Goal: Task Accomplishment & Management: Use online tool/utility

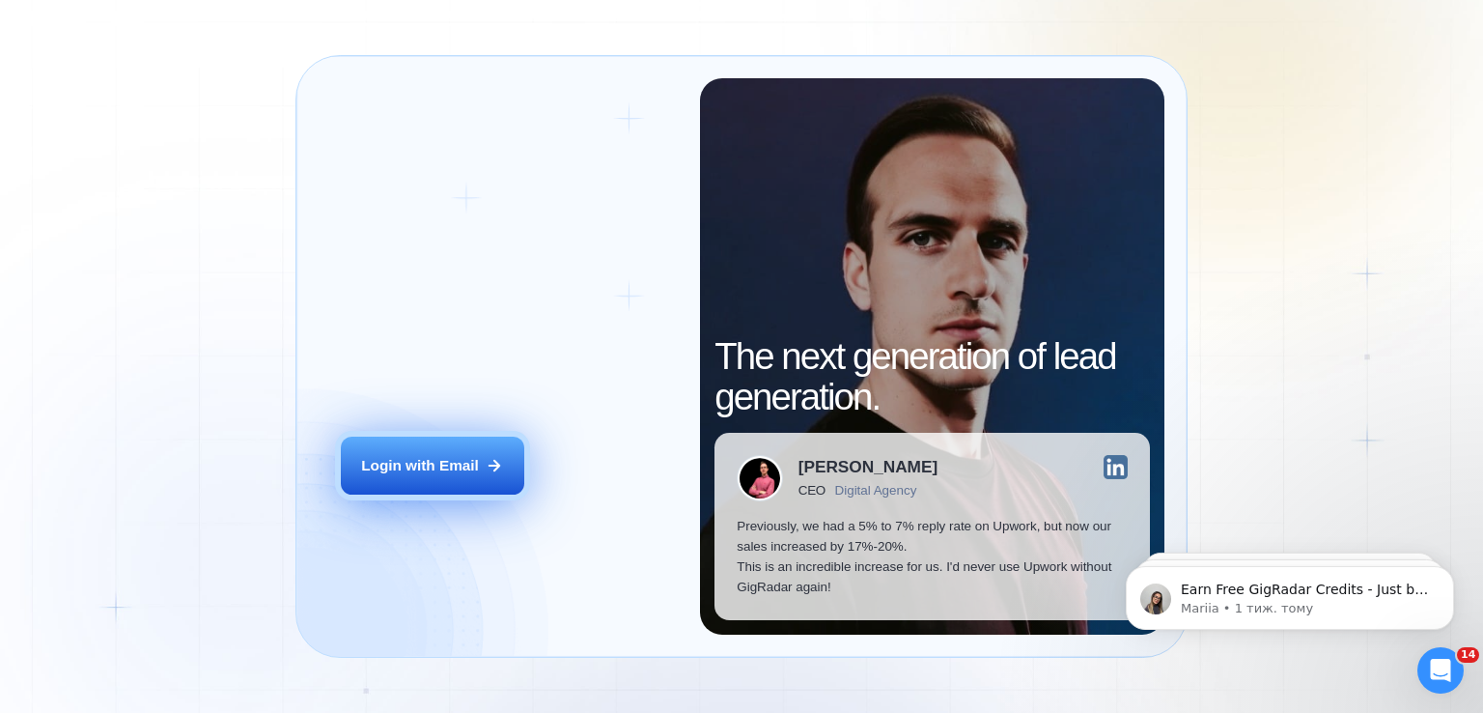
click at [454, 444] on button "Login with Email" at bounding box center [432, 465] width 183 height 58
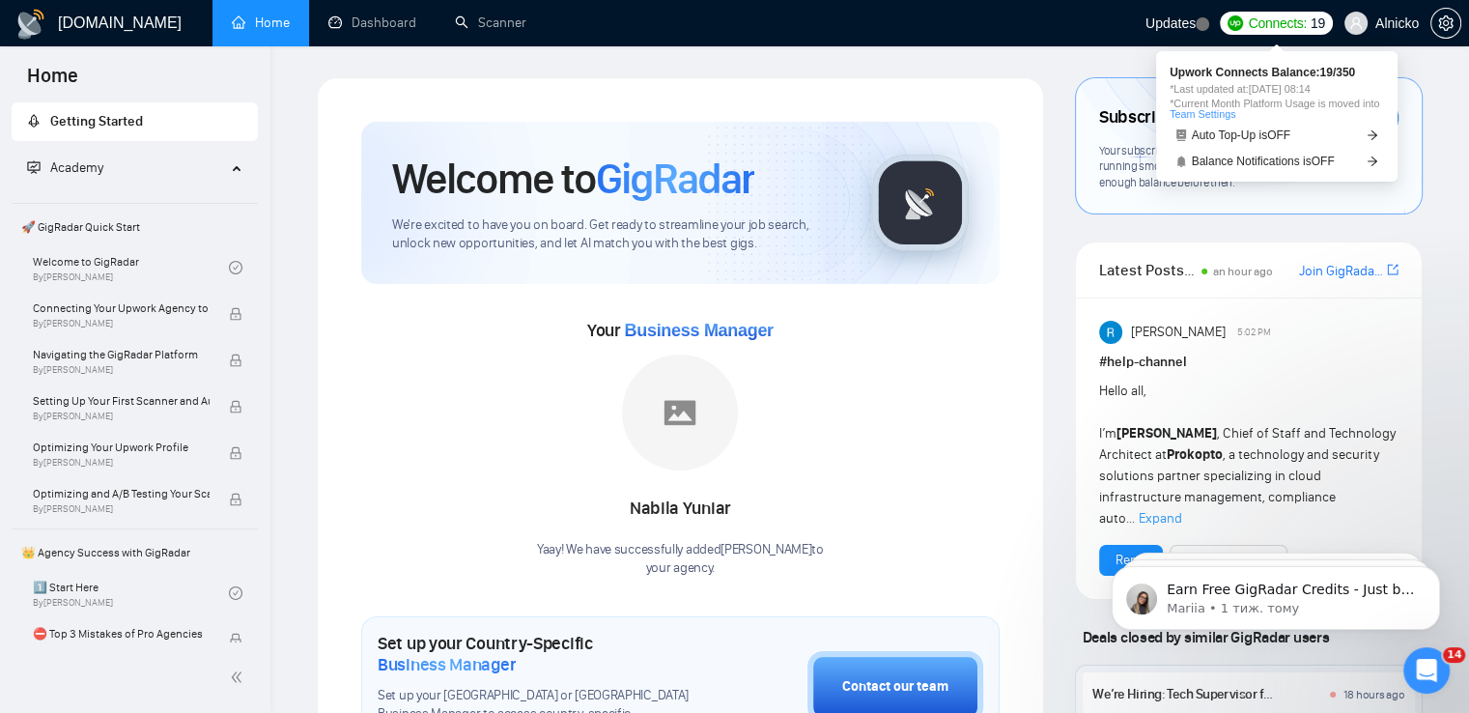
click at [1293, 22] on span "Connects:" at bounding box center [1277, 23] width 58 height 21
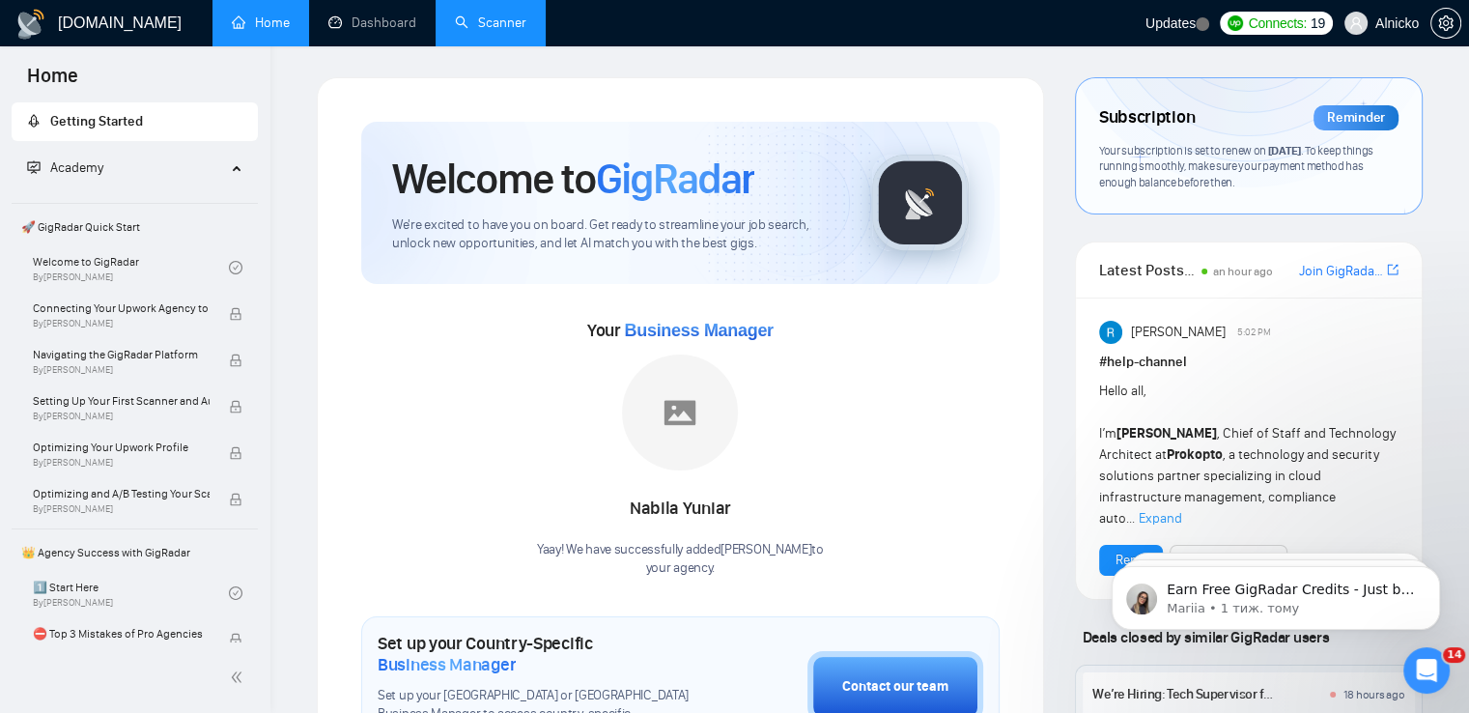
click at [492, 28] on link "Scanner" at bounding box center [490, 22] width 71 height 16
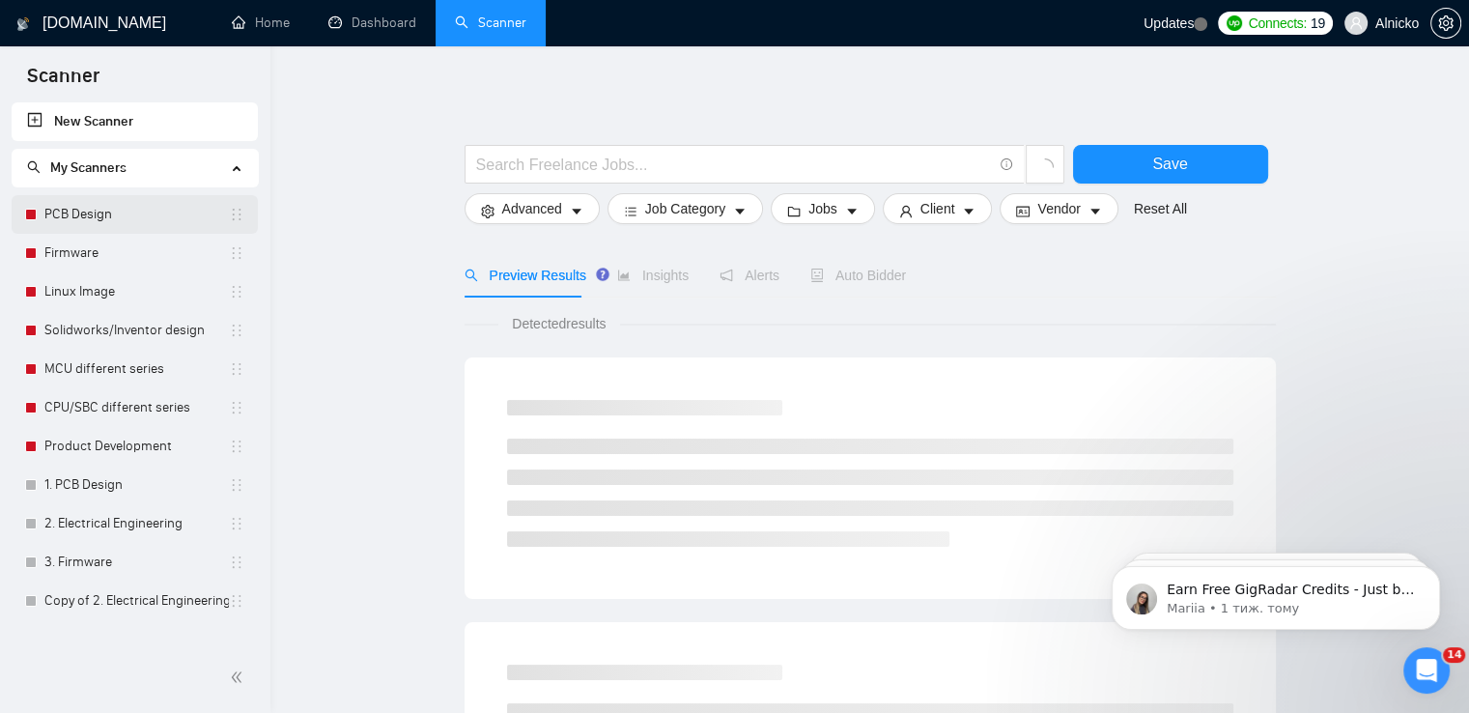
click at [115, 212] on link "PCB Design" at bounding box center [136, 214] width 184 height 39
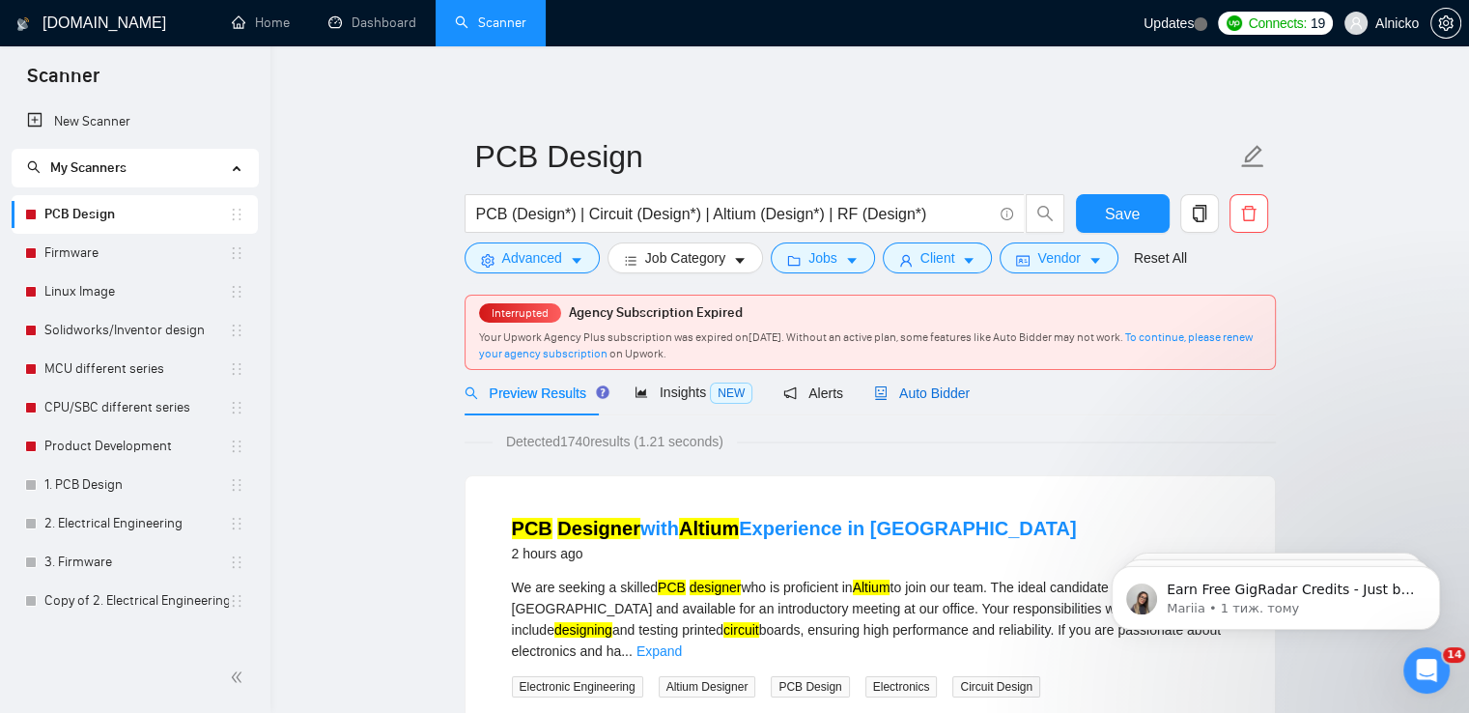
click at [908, 390] on span "Auto Bidder" at bounding box center [922, 392] width 96 height 15
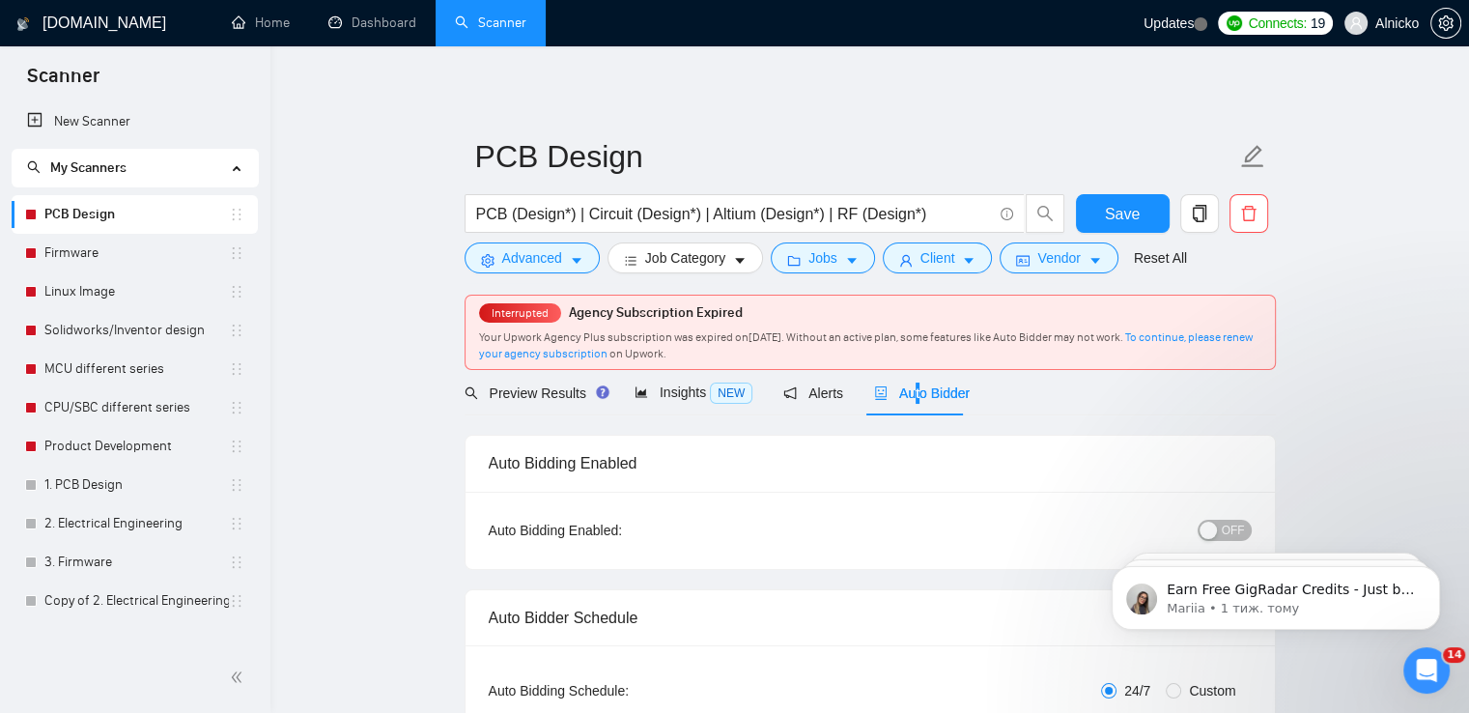
click html "Earn Free GigRadar Credits - Just by Sharing Your Story! 💬 Want more credits fo…"
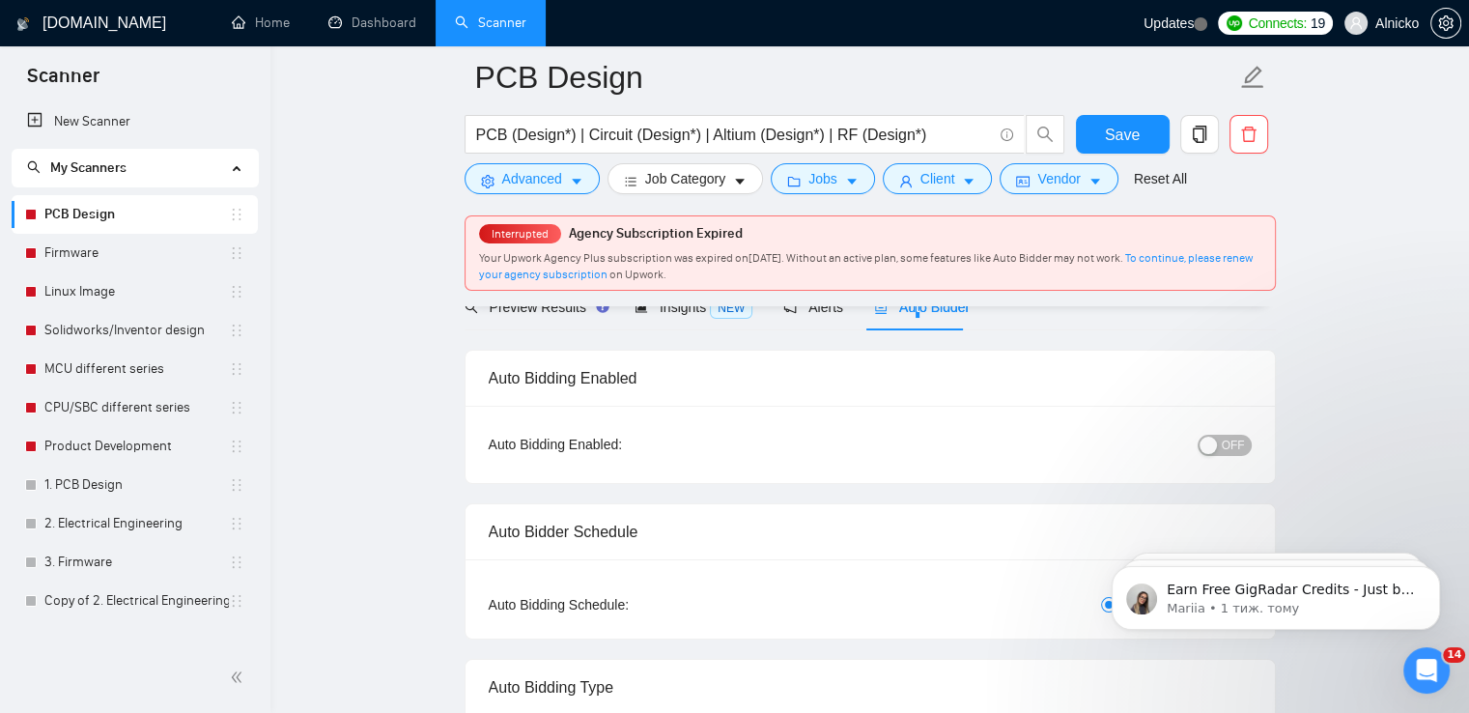
scroll to position [97, 0]
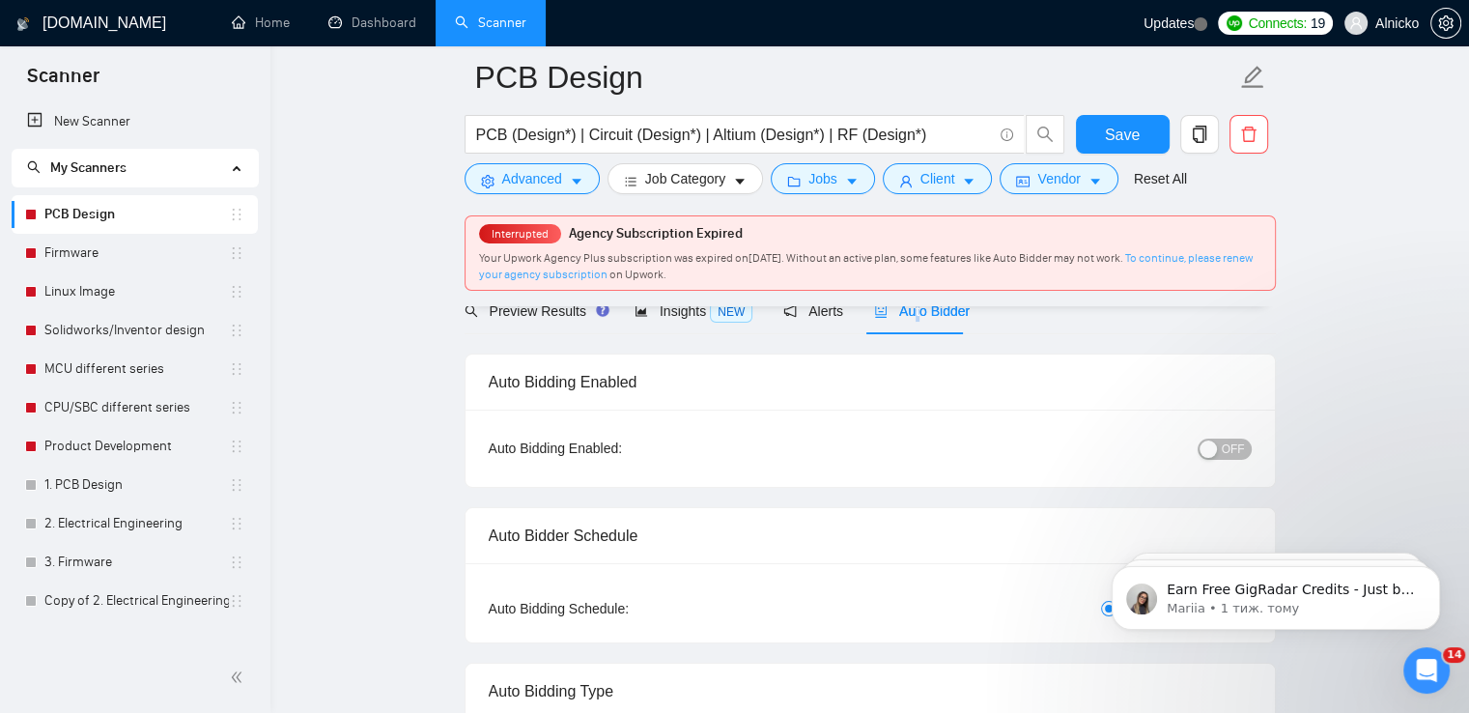
click at [1197, 258] on link "To continue, please renew your agency subscription" at bounding box center [865, 266] width 773 height 30
click at [1220, 437] on div "OFF" at bounding box center [1123, 447] width 254 height 22
click at [1220, 447] on button "OFF" at bounding box center [1224, 448] width 54 height 21
click at [77, 259] on link "Firmware" at bounding box center [136, 253] width 184 height 39
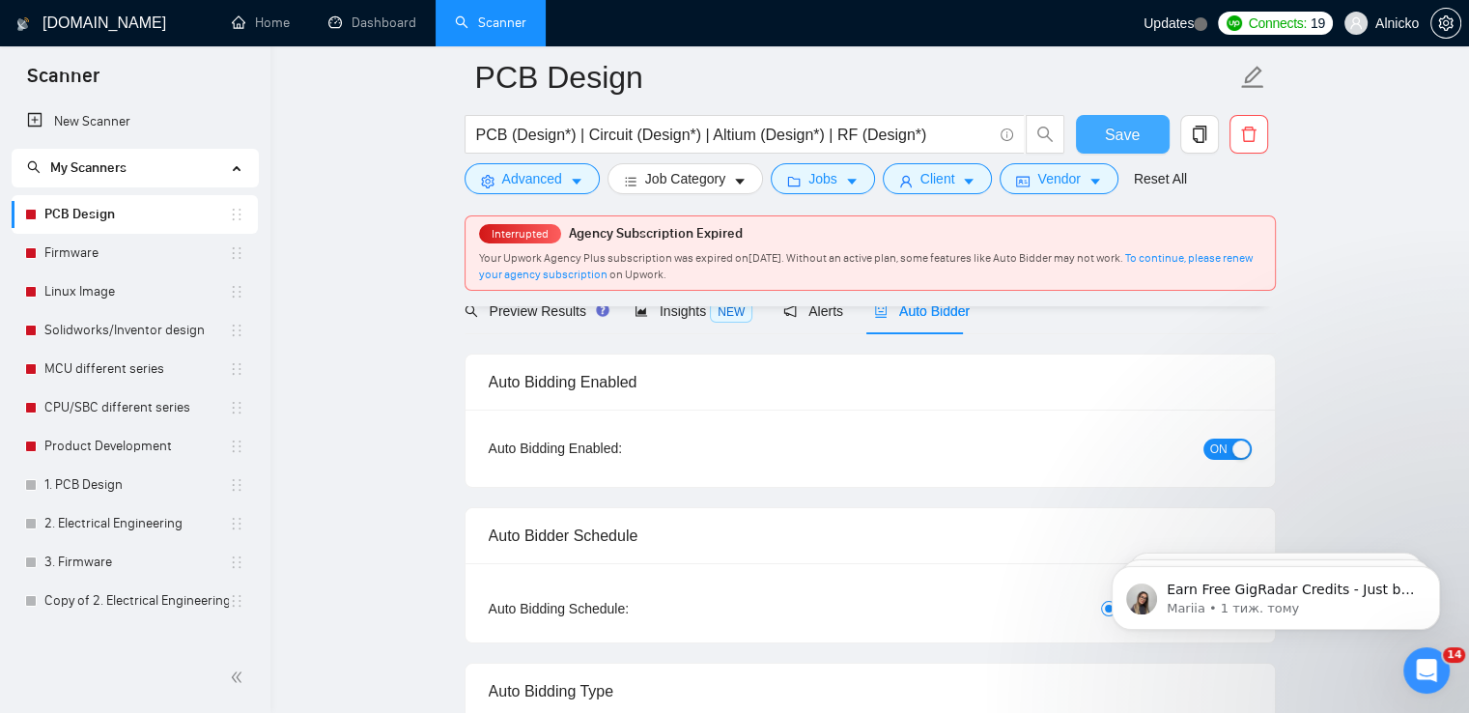
click at [1120, 134] on span "Save" at bounding box center [1122, 135] width 35 height 24
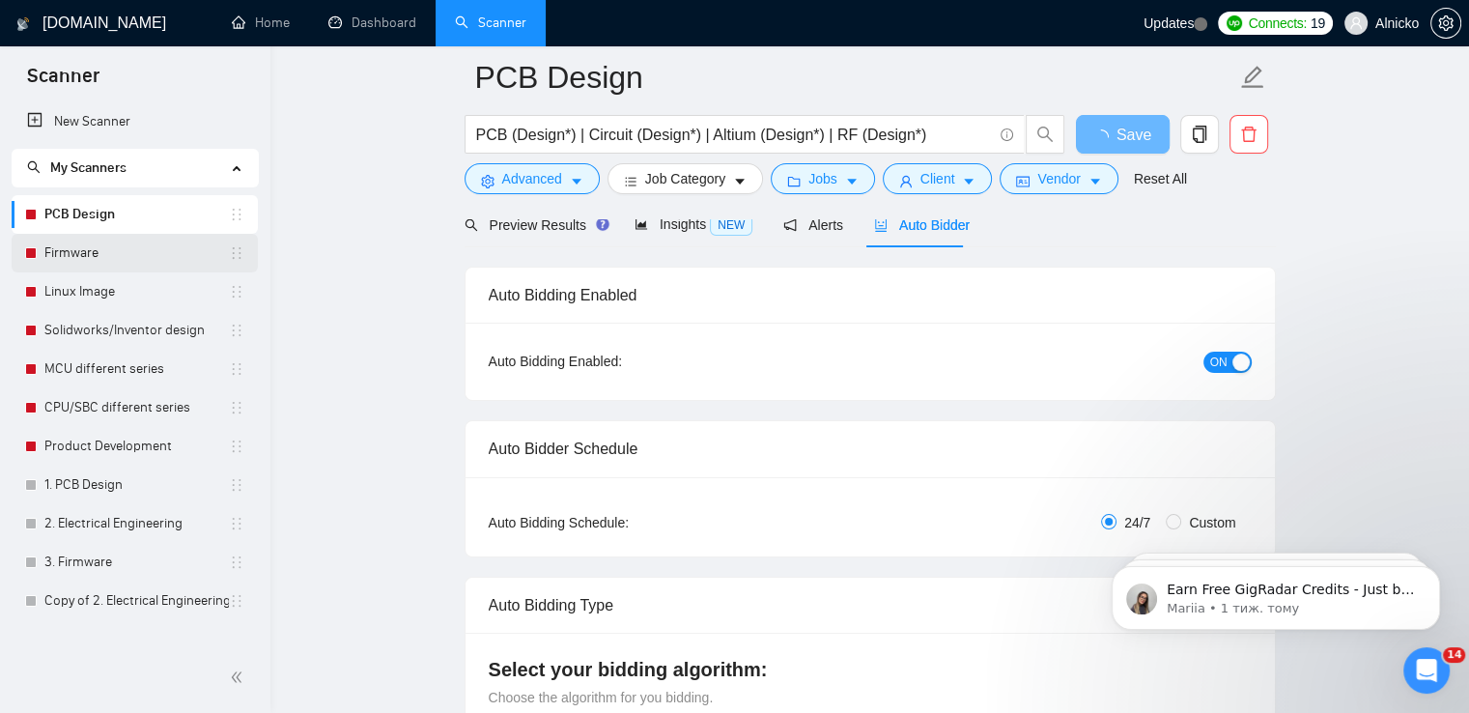
click at [100, 255] on link "Firmware" at bounding box center [136, 253] width 184 height 39
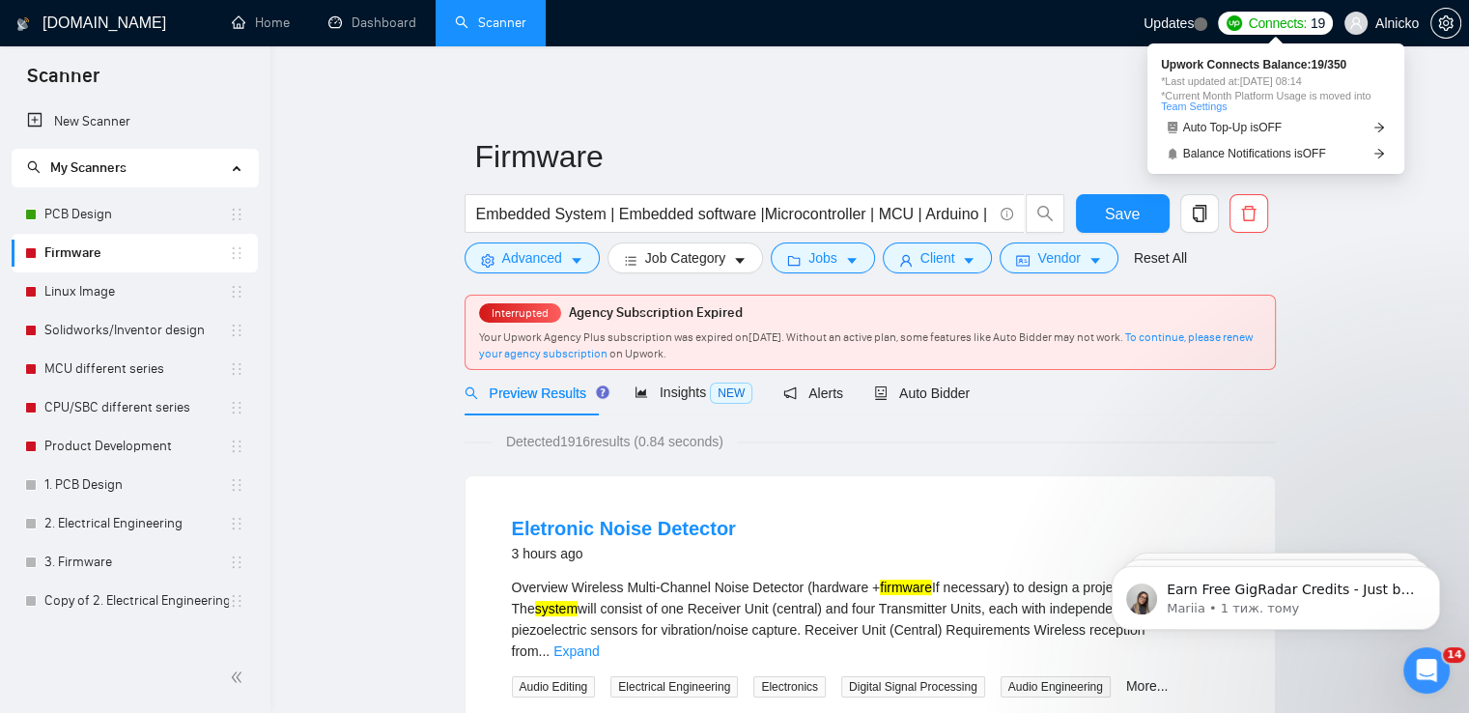
click at [1299, 22] on span "Connects:" at bounding box center [1277, 23] width 58 height 21
click at [1371, 128] on link "Auto Top-Up is OFF" at bounding box center [1276, 128] width 230 height 20
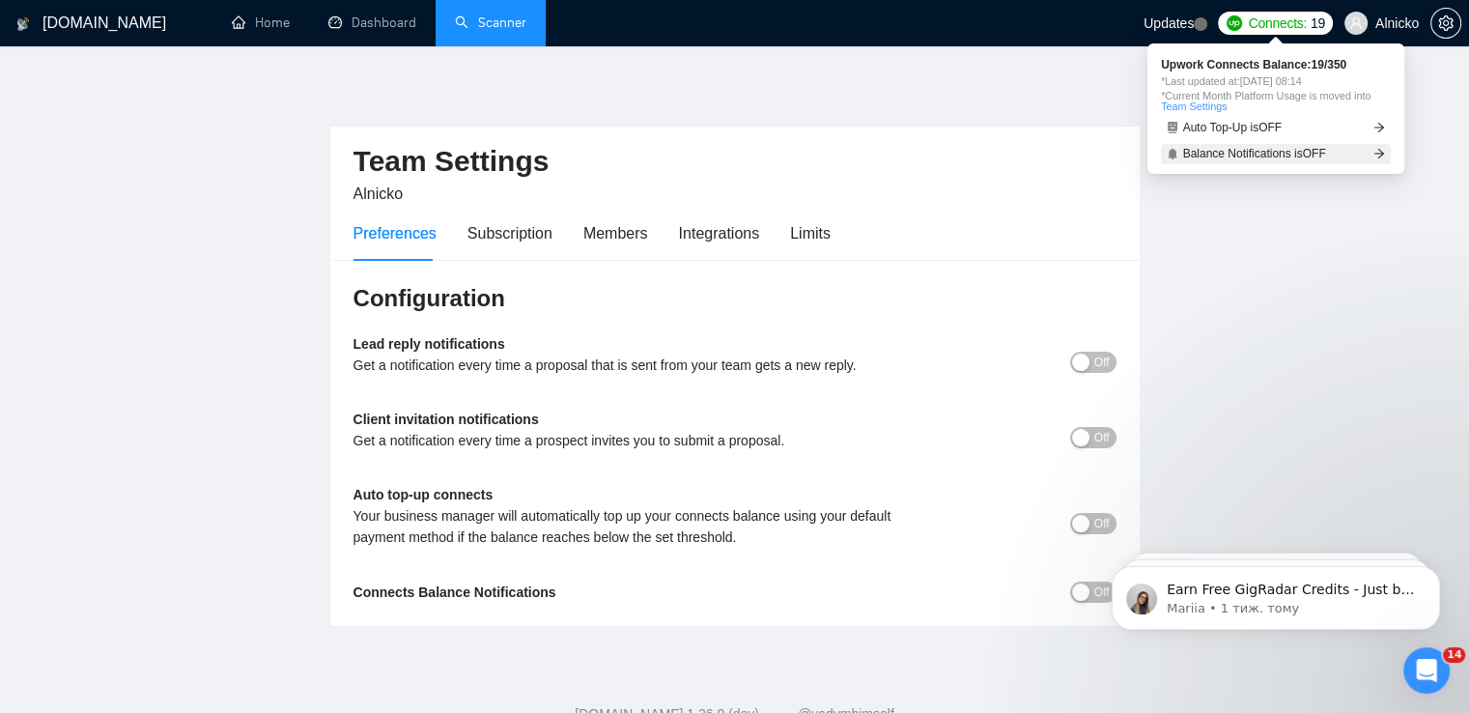
click at [1353, 155] on link "Balance Notifications is OFF" at bounding box center [1276, 154] width 230 height 20
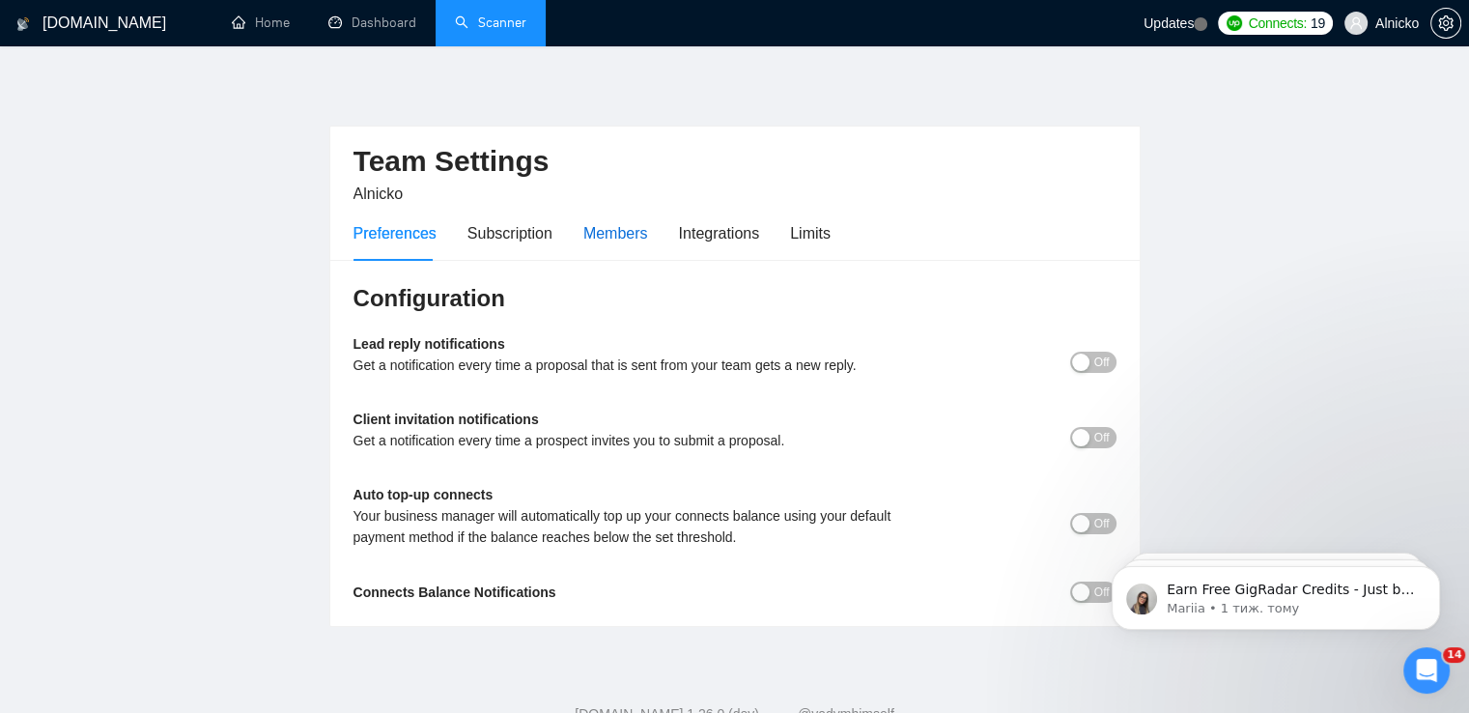
click at [612, 231] on div "Members" at bounding box center [615, 233] width 65 height 24
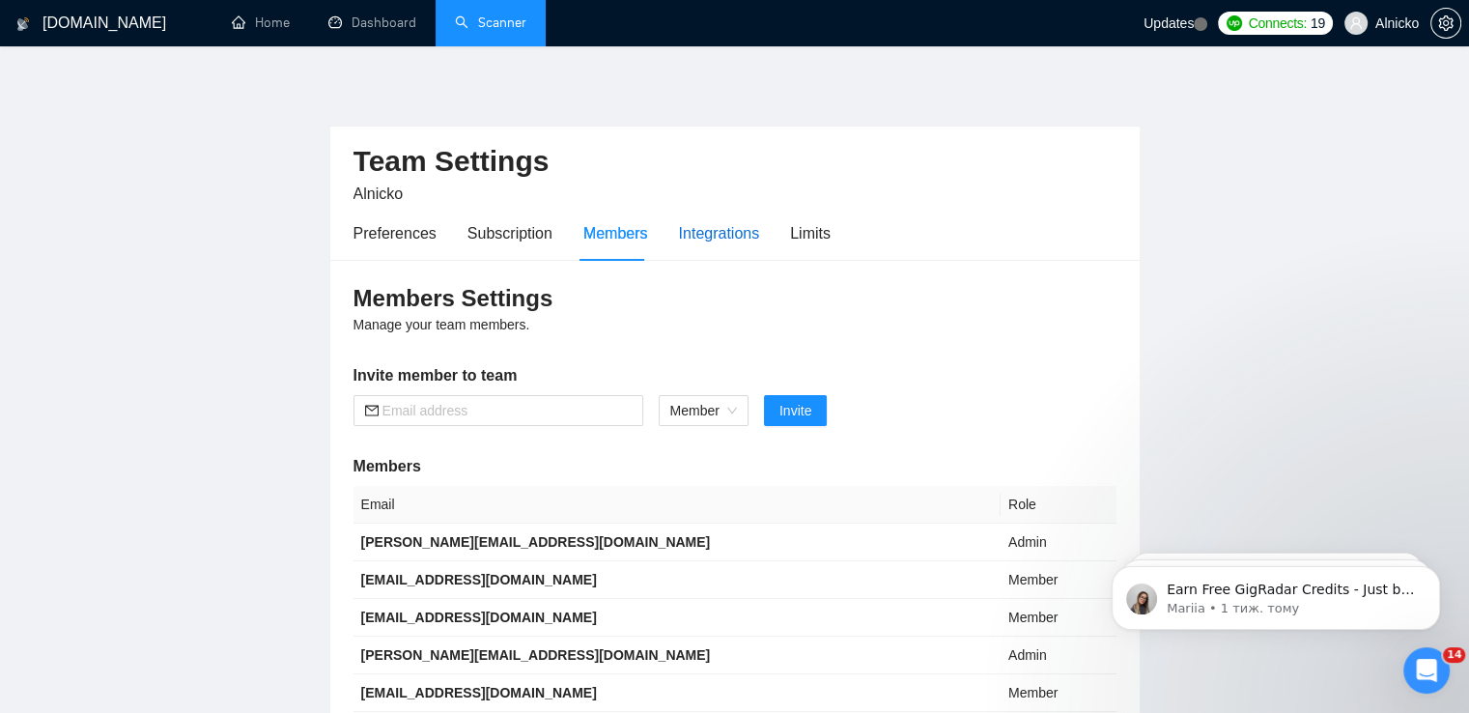
click at [736, 237] on div "Integrations" at bounding box center [719, 233] width 81 height 24
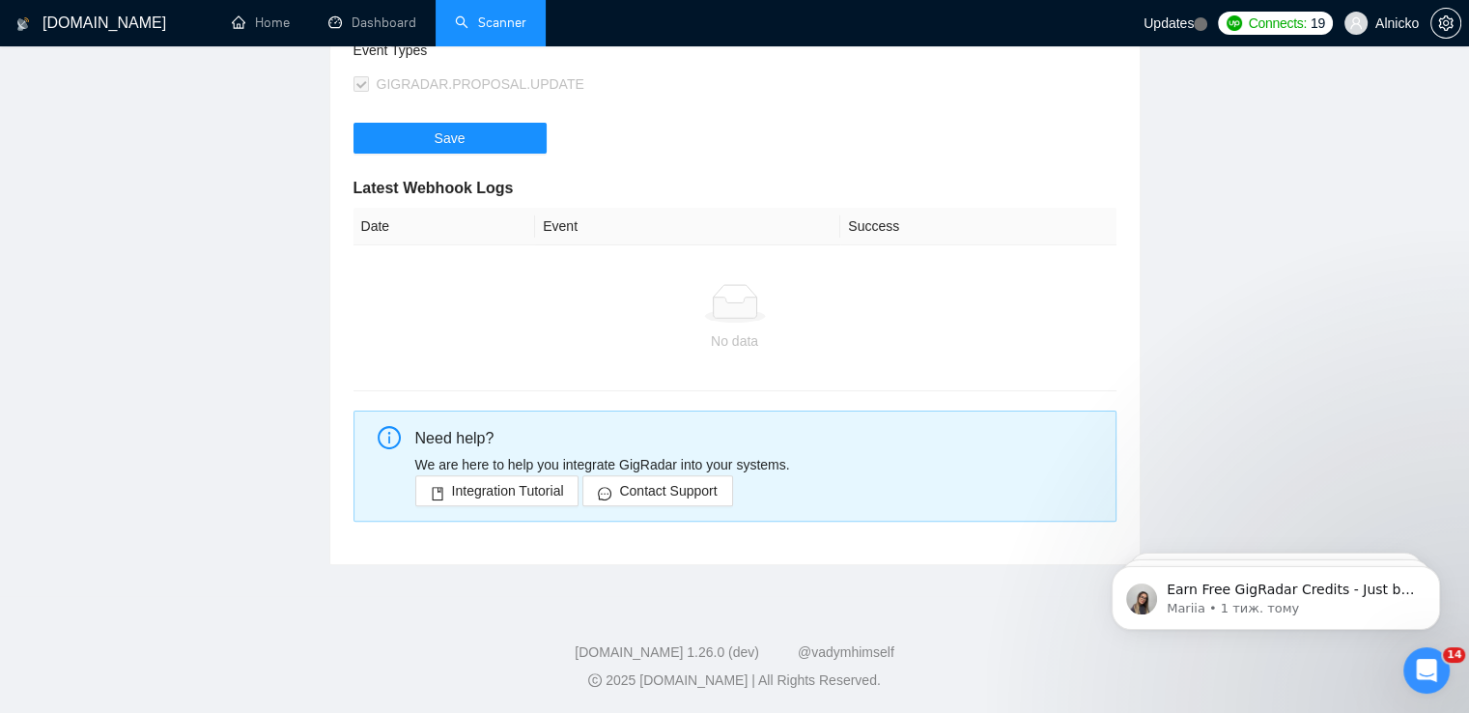
scroll to position [85, 0]
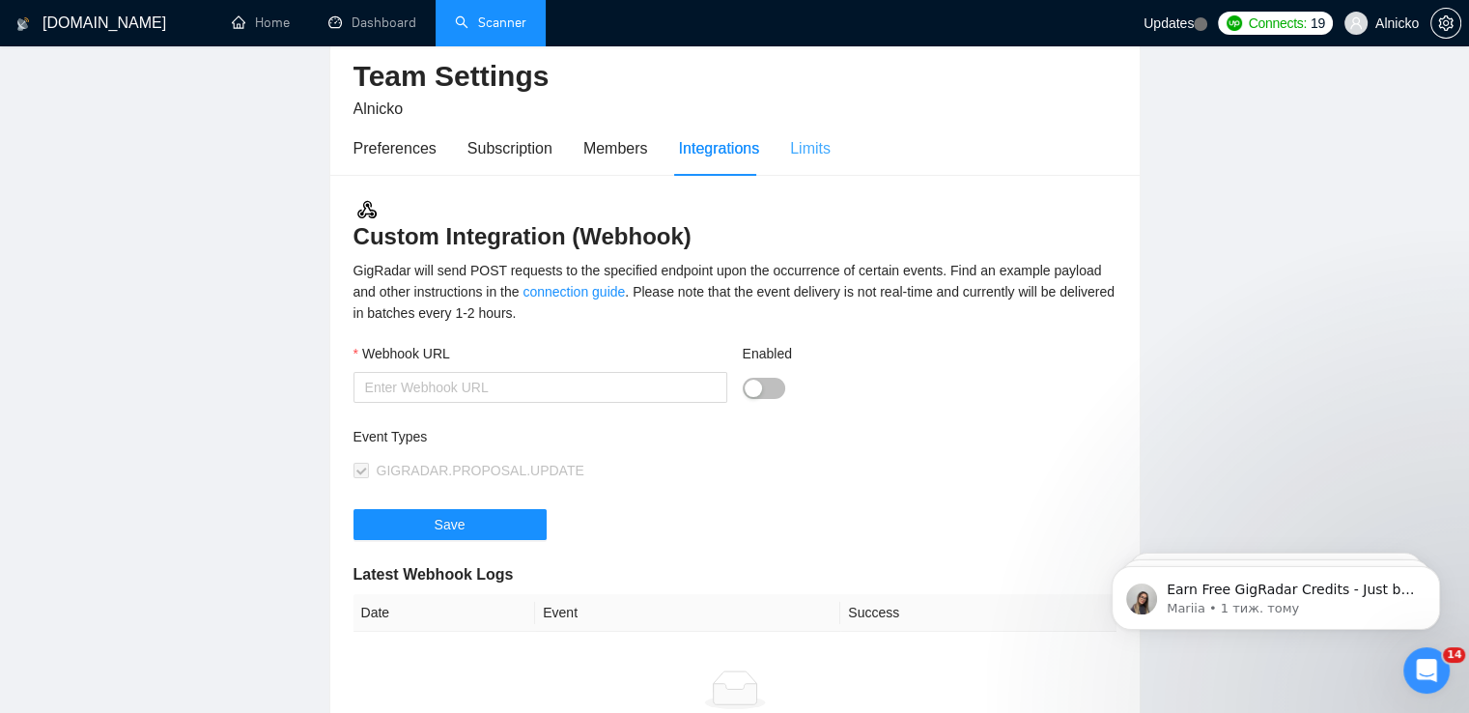
click at [817, 163] on div "Limits" at bounding box center [810, 148] width 41 height 55
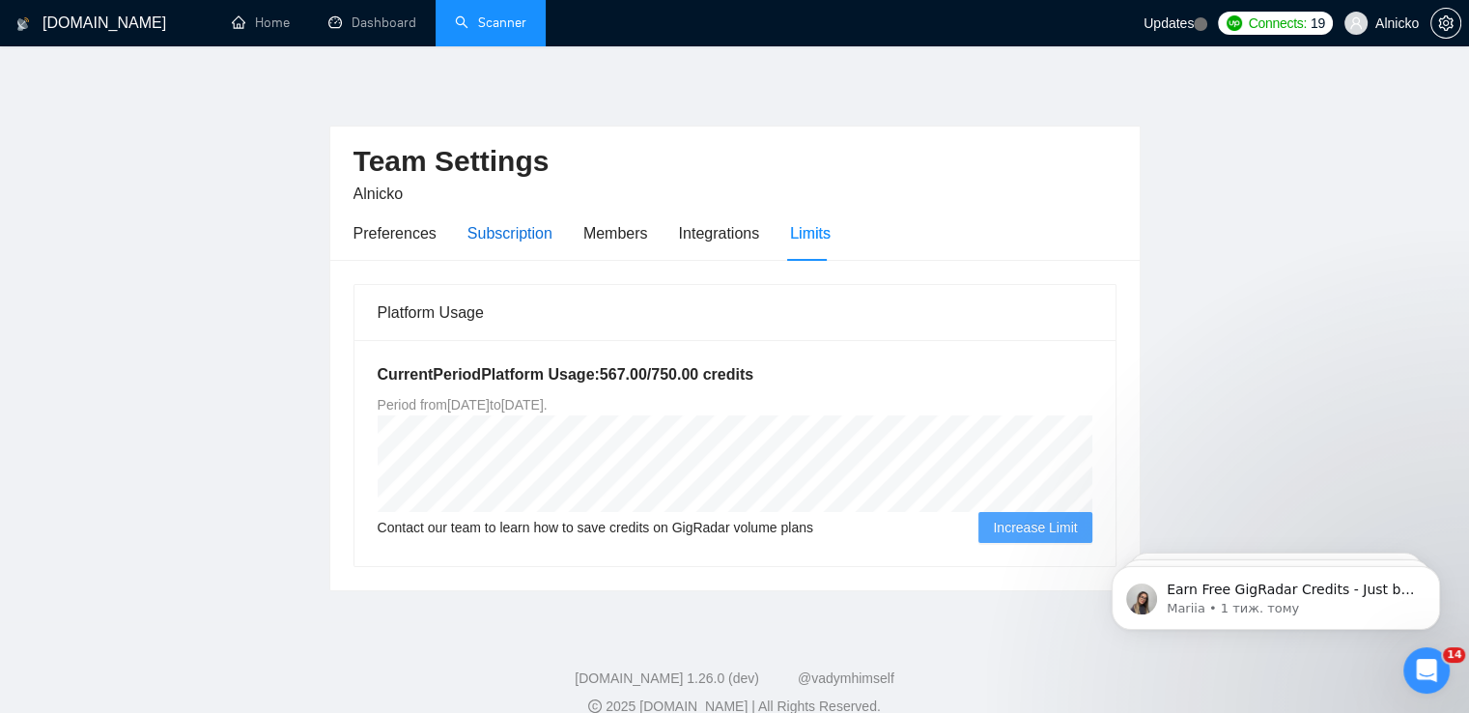
click at [506, 232] on div "Subscription" at bounding box center [509, 233] width 85 height 24
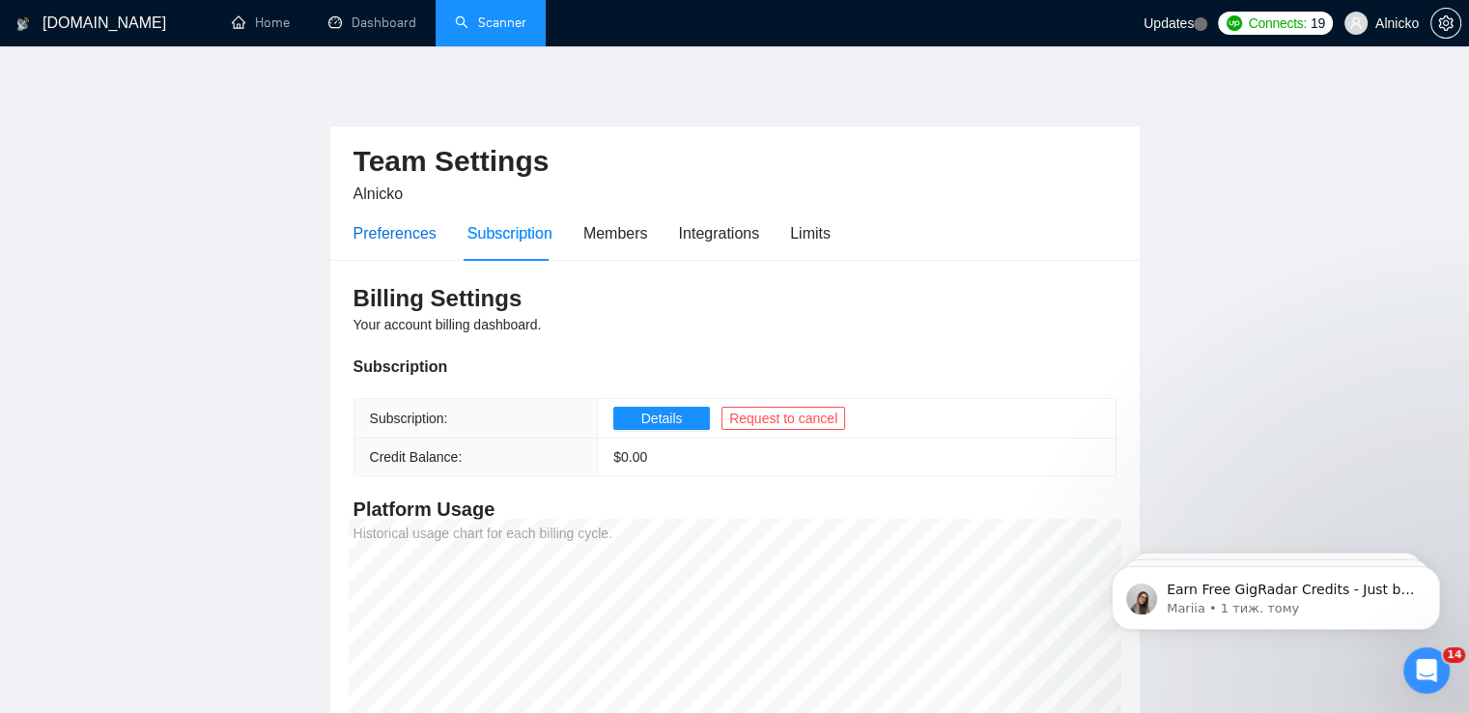
click at [389, 233] on div "Preferences" at bounding box center [394, 233] width 83 height 24
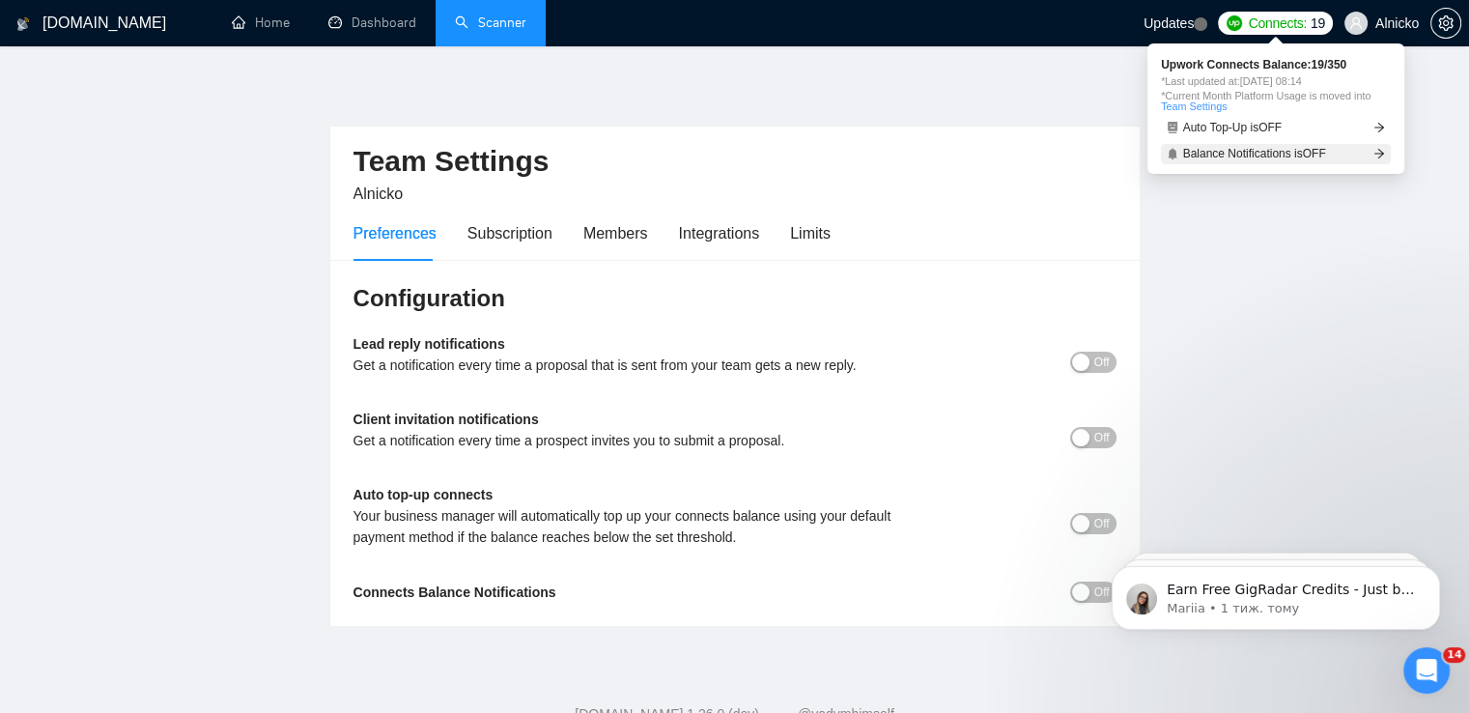
click at [1229, 161] on link "Balance Notifications is OFF" at bounding box center [1276, 154] width 230 height 20
click at [1225, 156] on span "Balance Notifications is OFF" at bounding box center [1254, 154] width 143 height 12
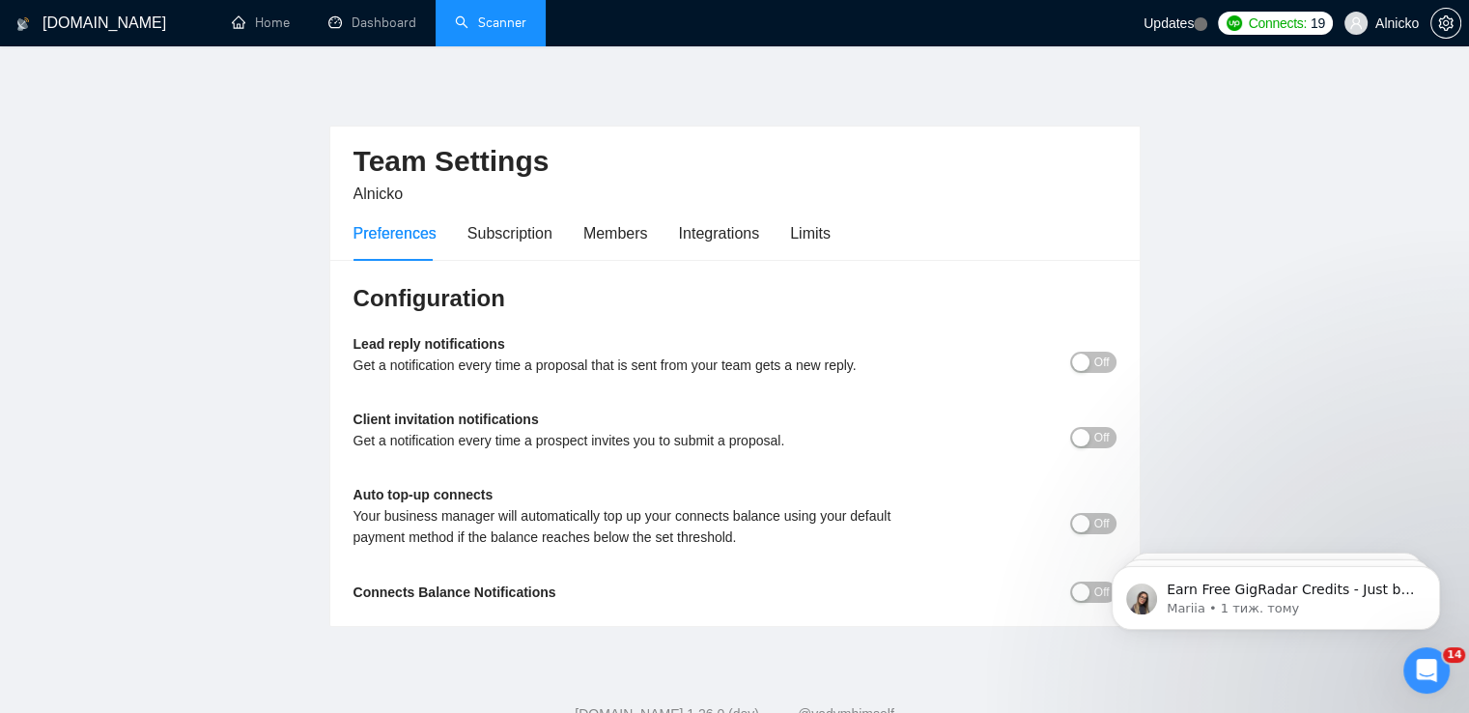
click at [1188, 16] on span "Updates" at bounding box center [1168, 22] width 50 height 15
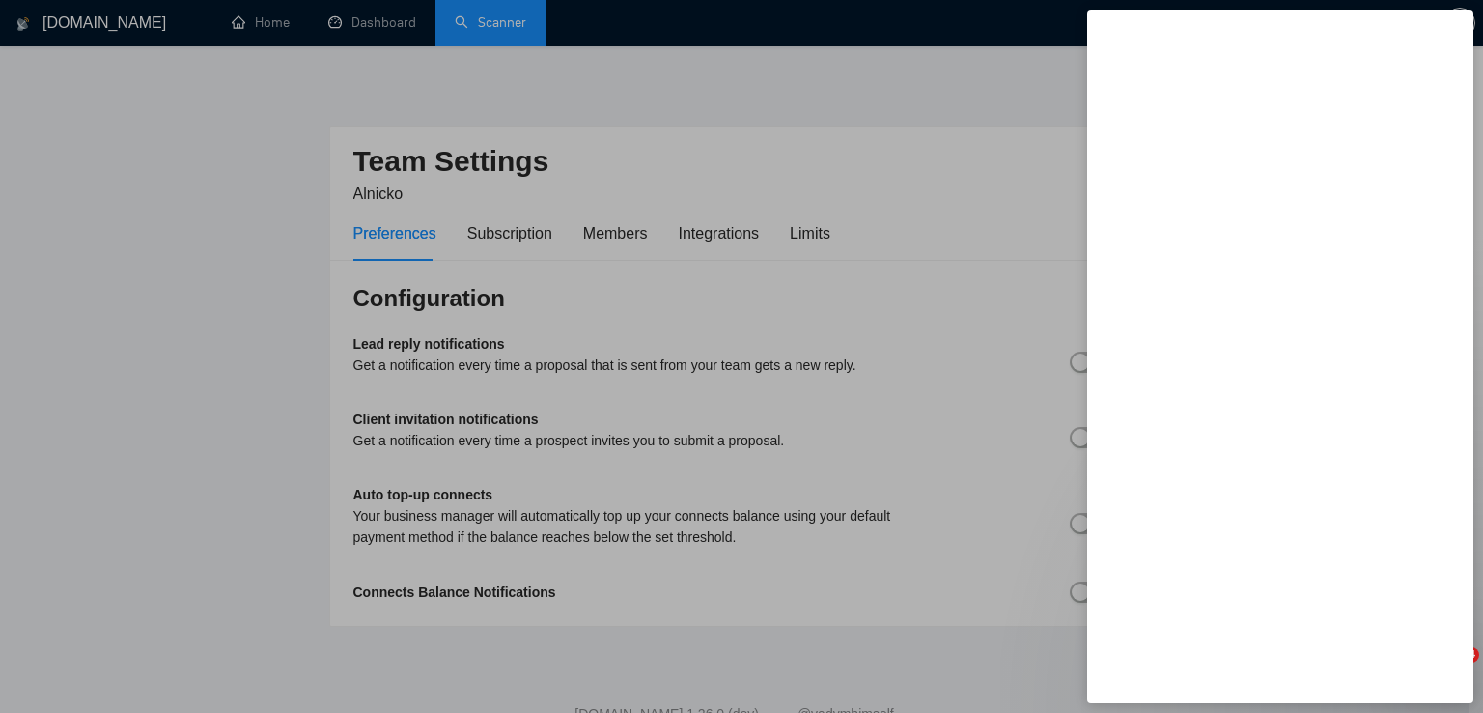
click at [962, 42] on div at bounding box center [741, 356] width 1483 height 713
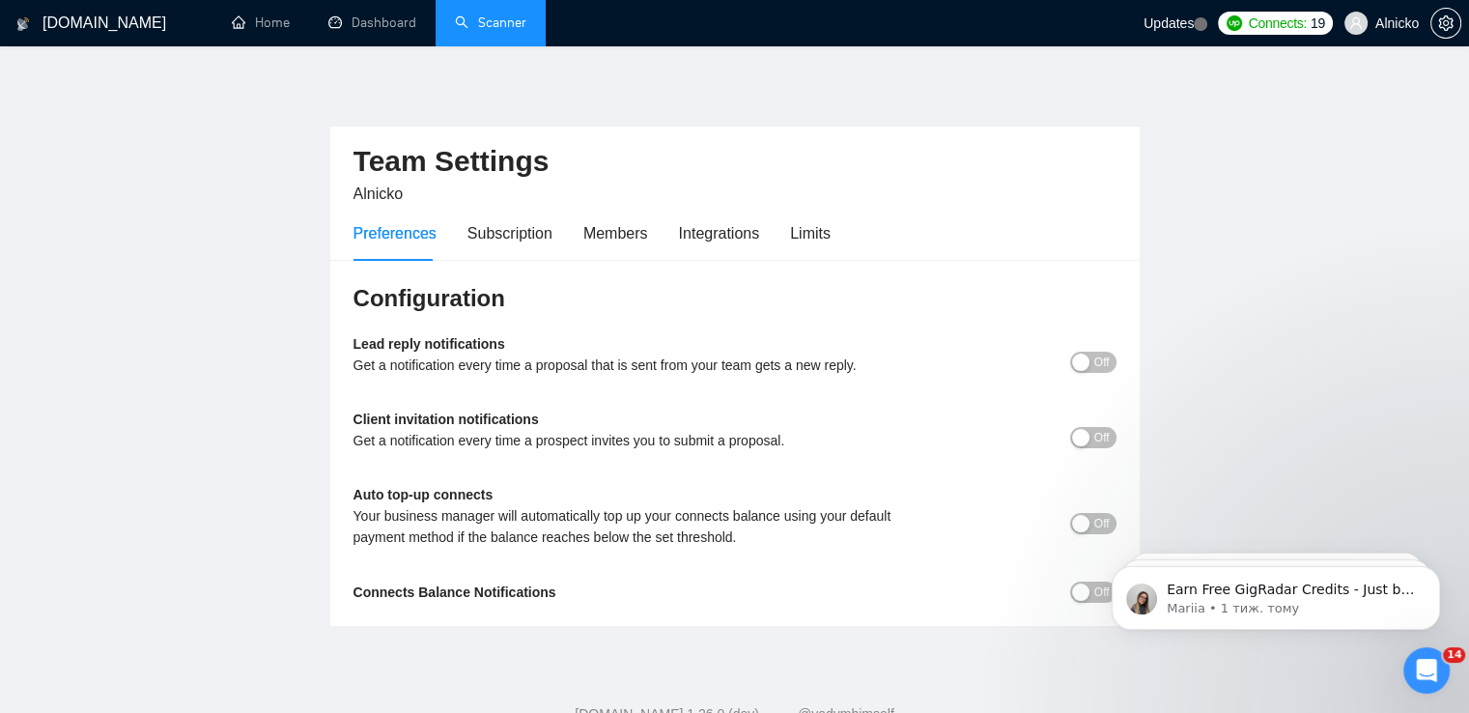
click at [1287, 28] on span "Connects:" at bounding box center [1277, 23] width 58 height 21
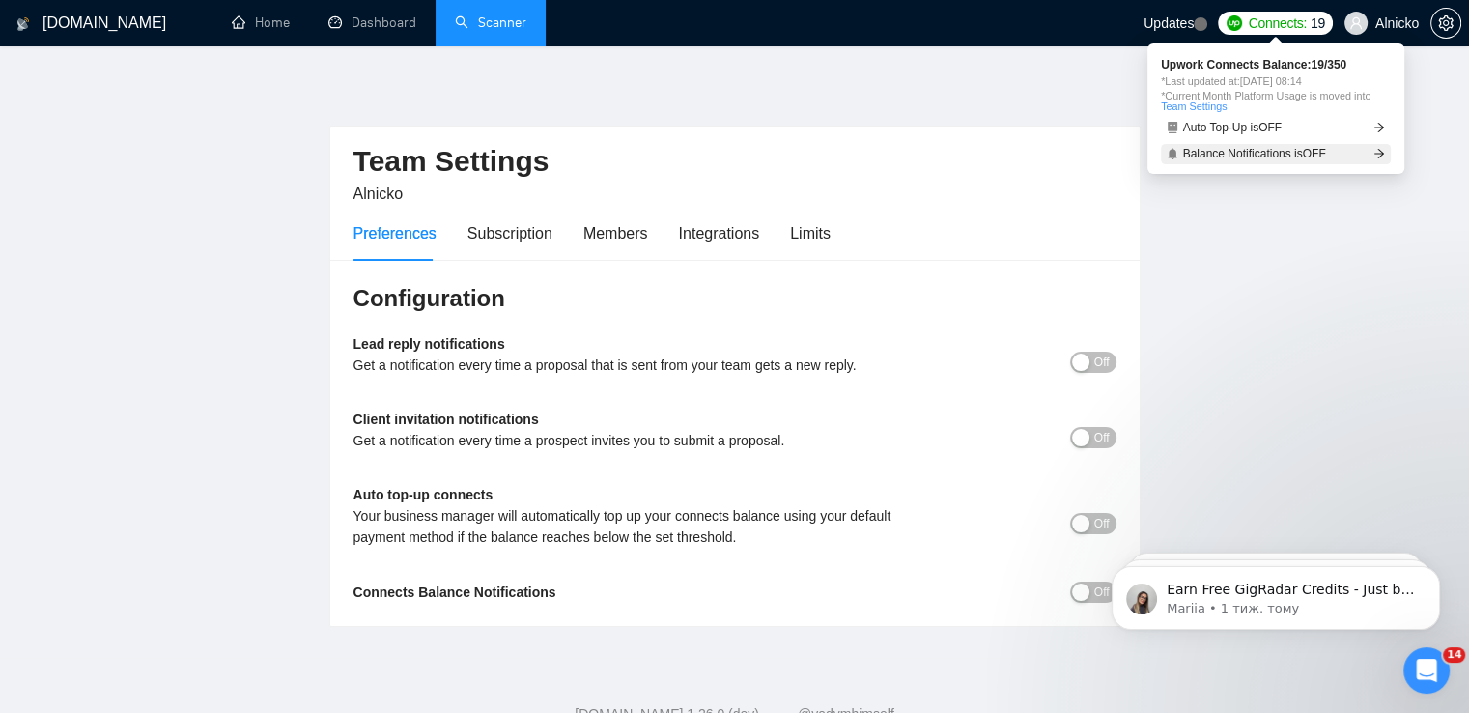
click at [1383, 155] on icon "arrow-right" at bounding box center [1379, 154] width 12 height 12
click at [1205, 109] on link "Team Settings" at bounding box center [1194, 106] width 66 height 12
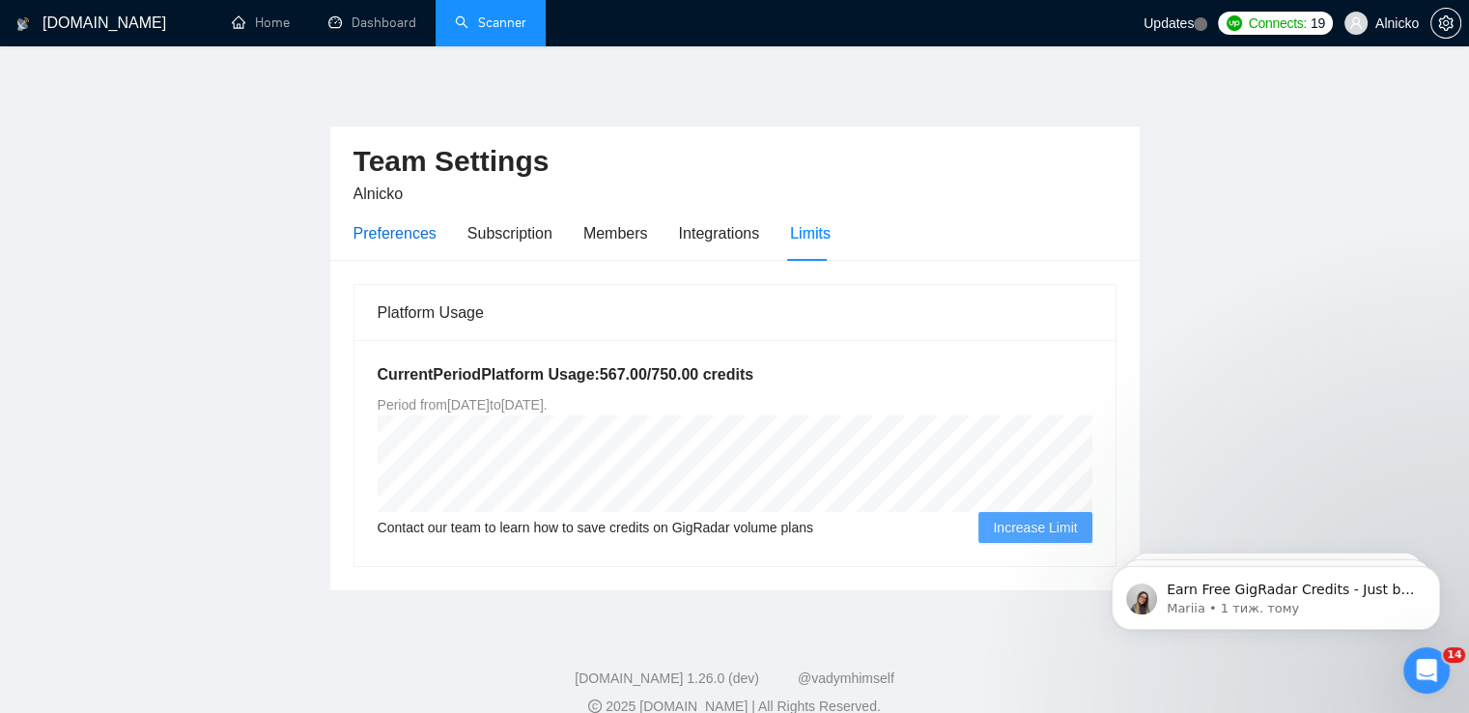
click at [390, 231] on div "Preferences" at bounding box center [394, 233] width 83 height 24
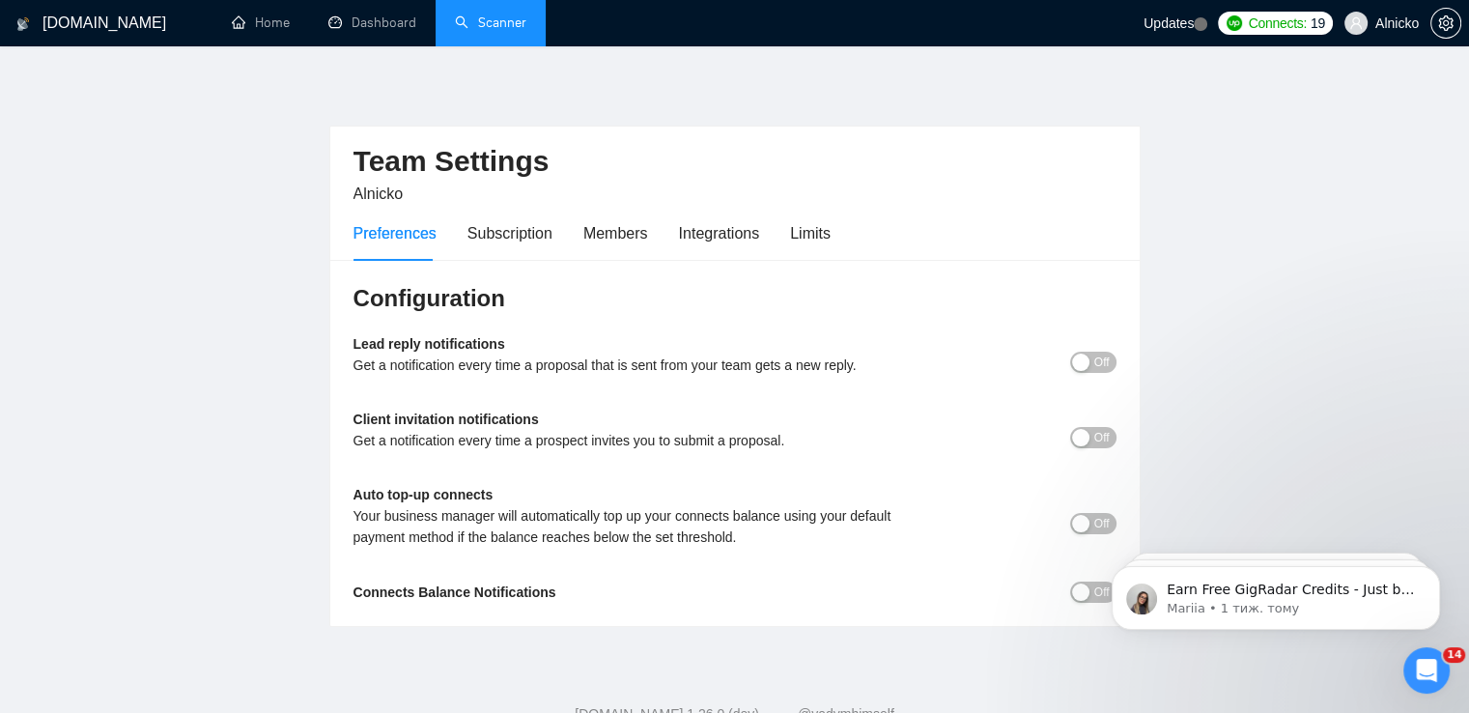
click at [1285, 267] on main "Team Settings Alnicko Preferences Subscription Members Integrations Limits Conf…" at bounding box center [734, 351] width 1407 height 549
click at [510, 19] on link "Scanner" at bounding box center [490, 22] width 71 height 16
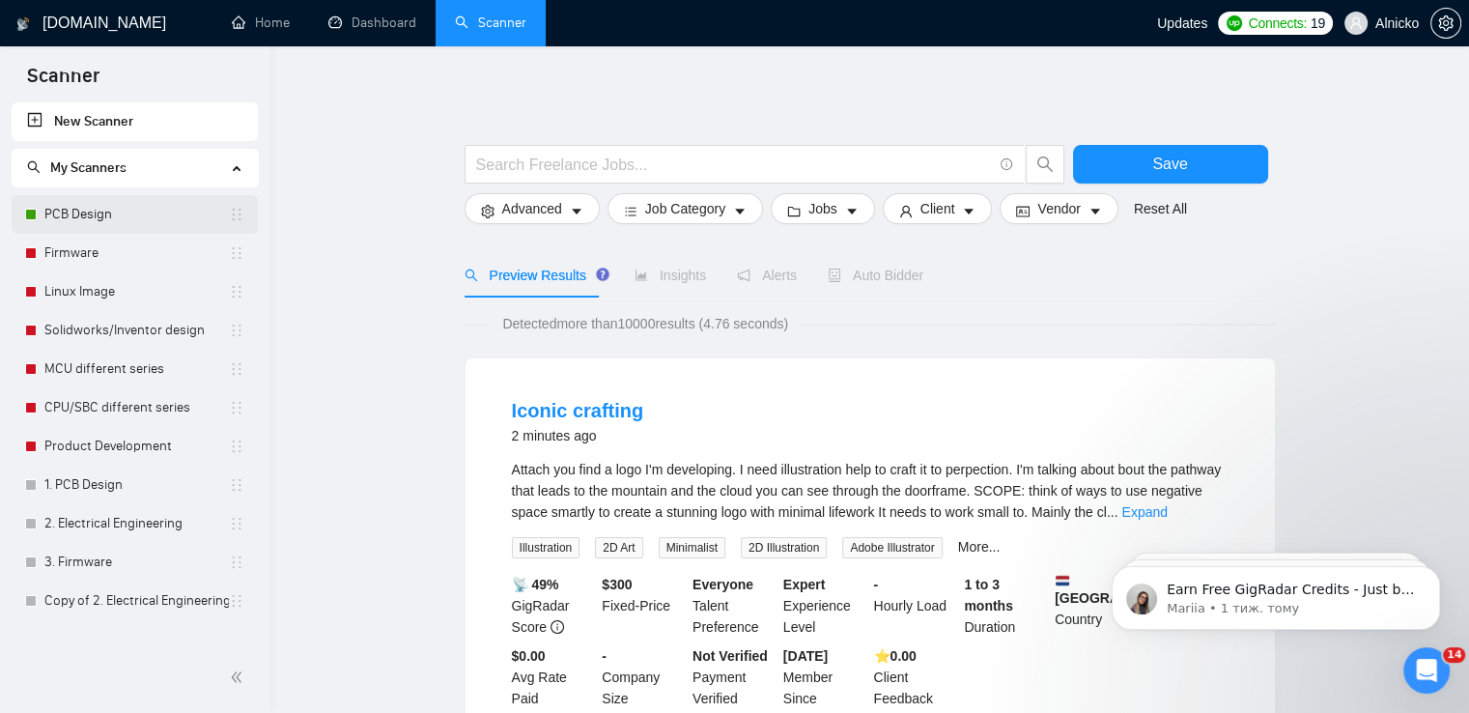
click at [50, 218] on link "PCB Design" at bounding box center [136, 214] width 184 height 39
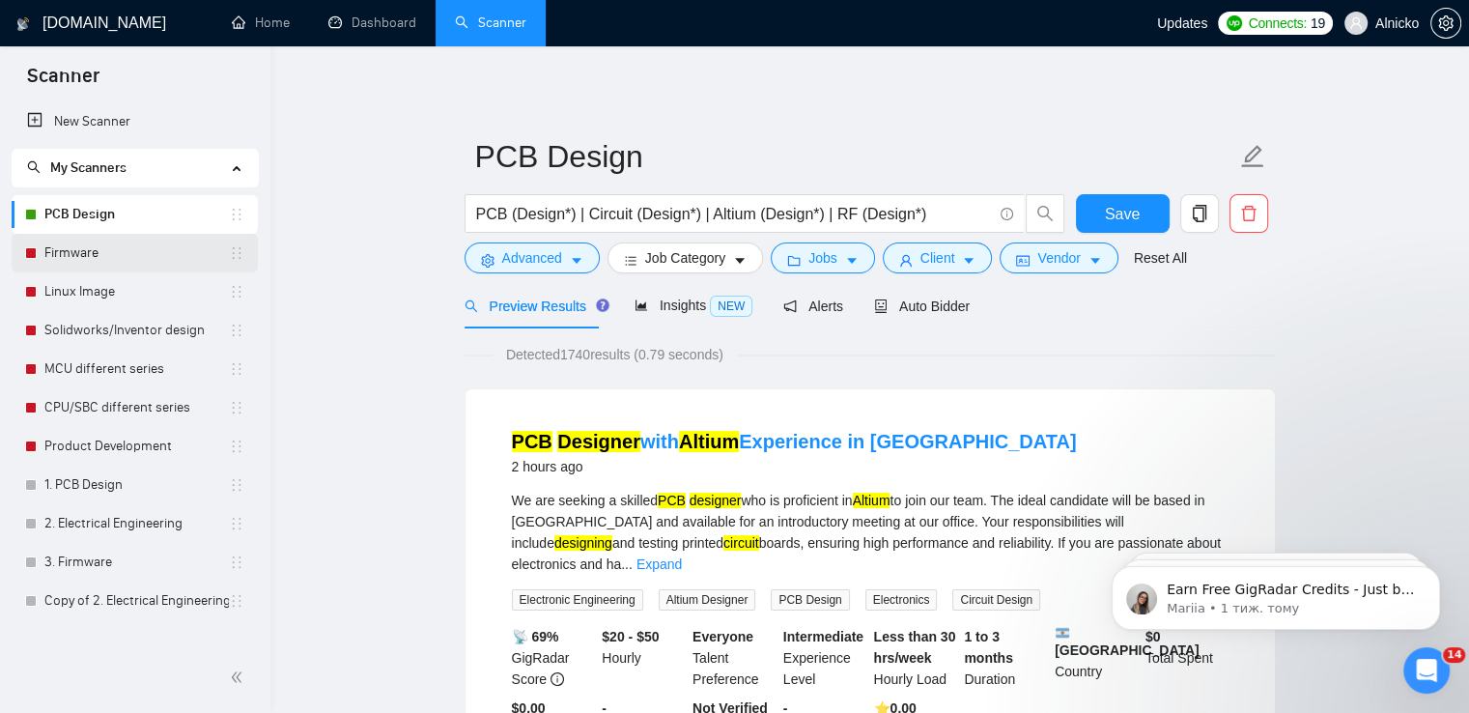
click at [80, 259] on link "Firmware" at bounding box center [136, 253] width 184 height 39
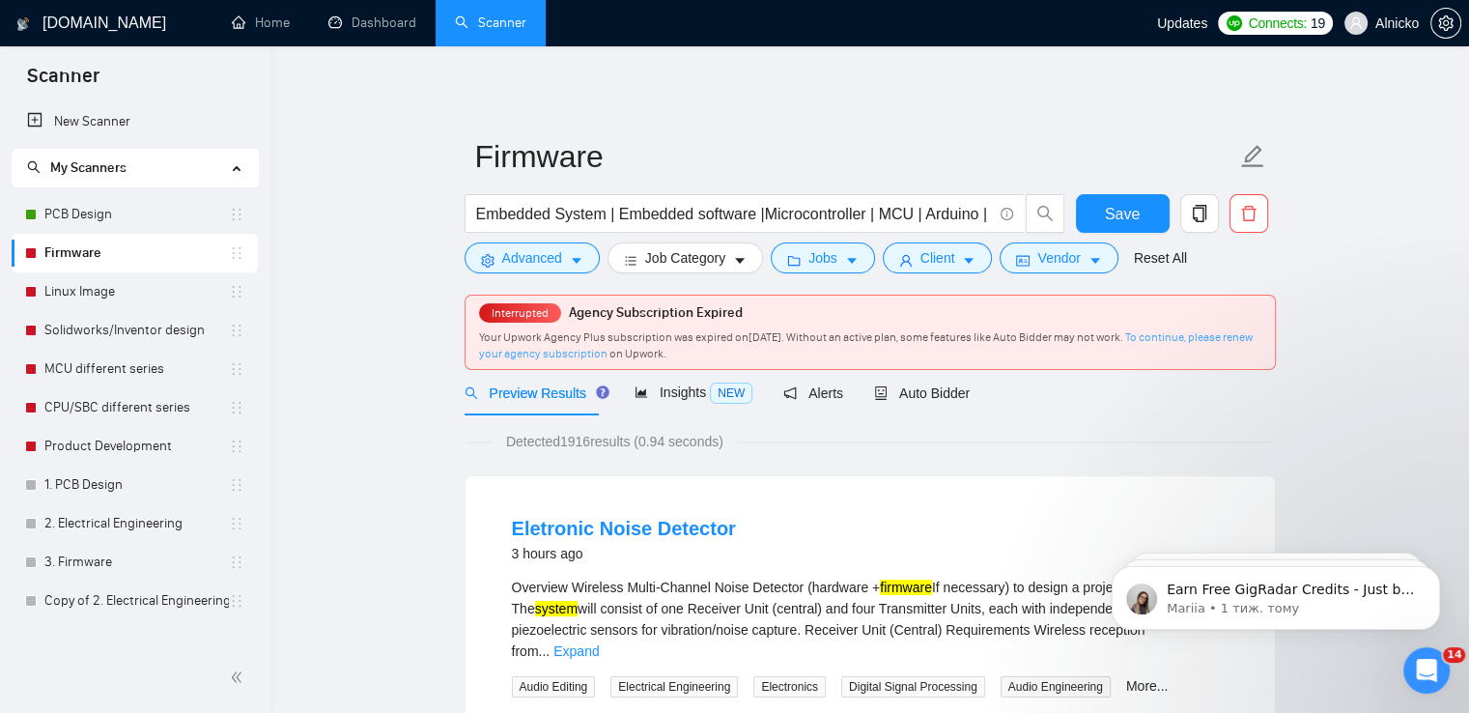
click at [1207, 332] on link "To continue, please renew your agency subscription" at bounding box center [865, 345] width 773 height 30
click at [904, 394] on span "Auto Bidder" at bounding box center [922, 392] width 96 height 15
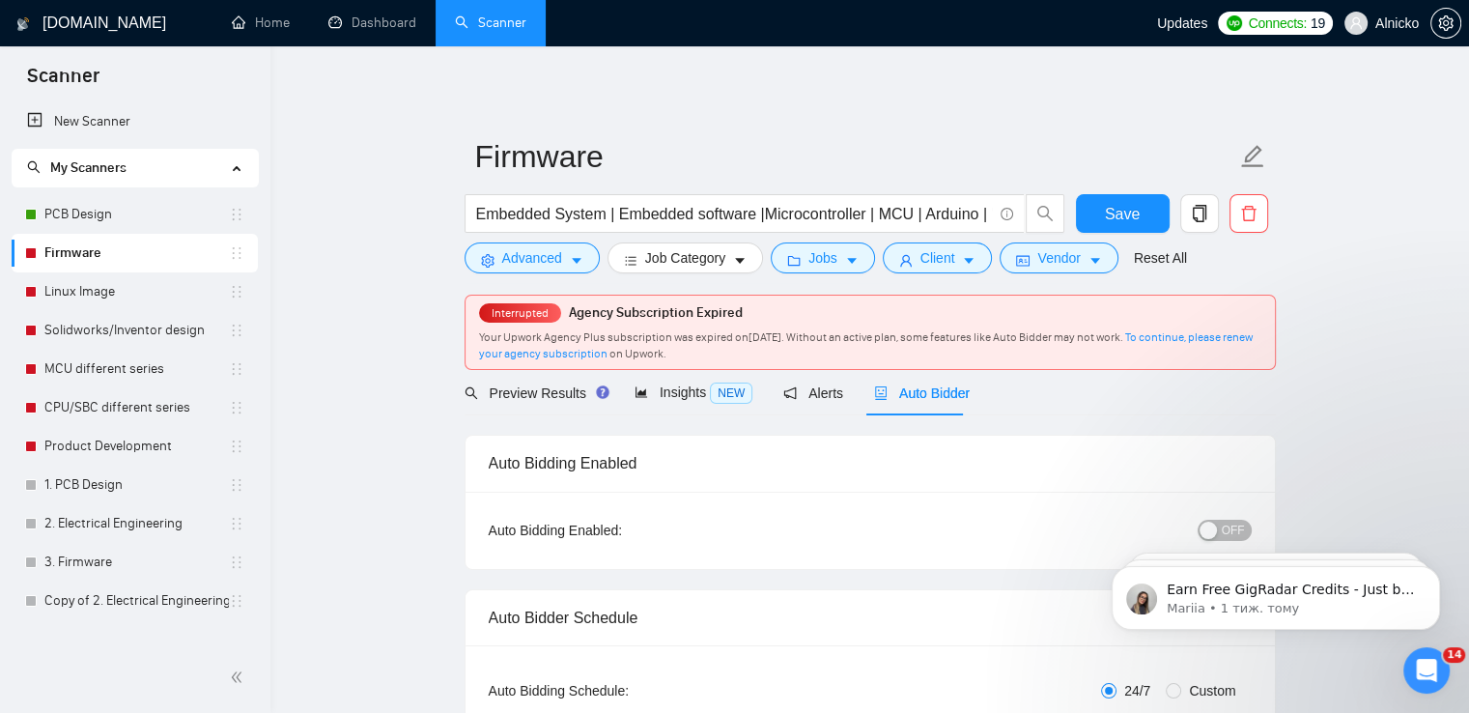
click html "Earn Free GigRadar Credits - Just by Sharing Your Story! 💬 Want more credits fo…"
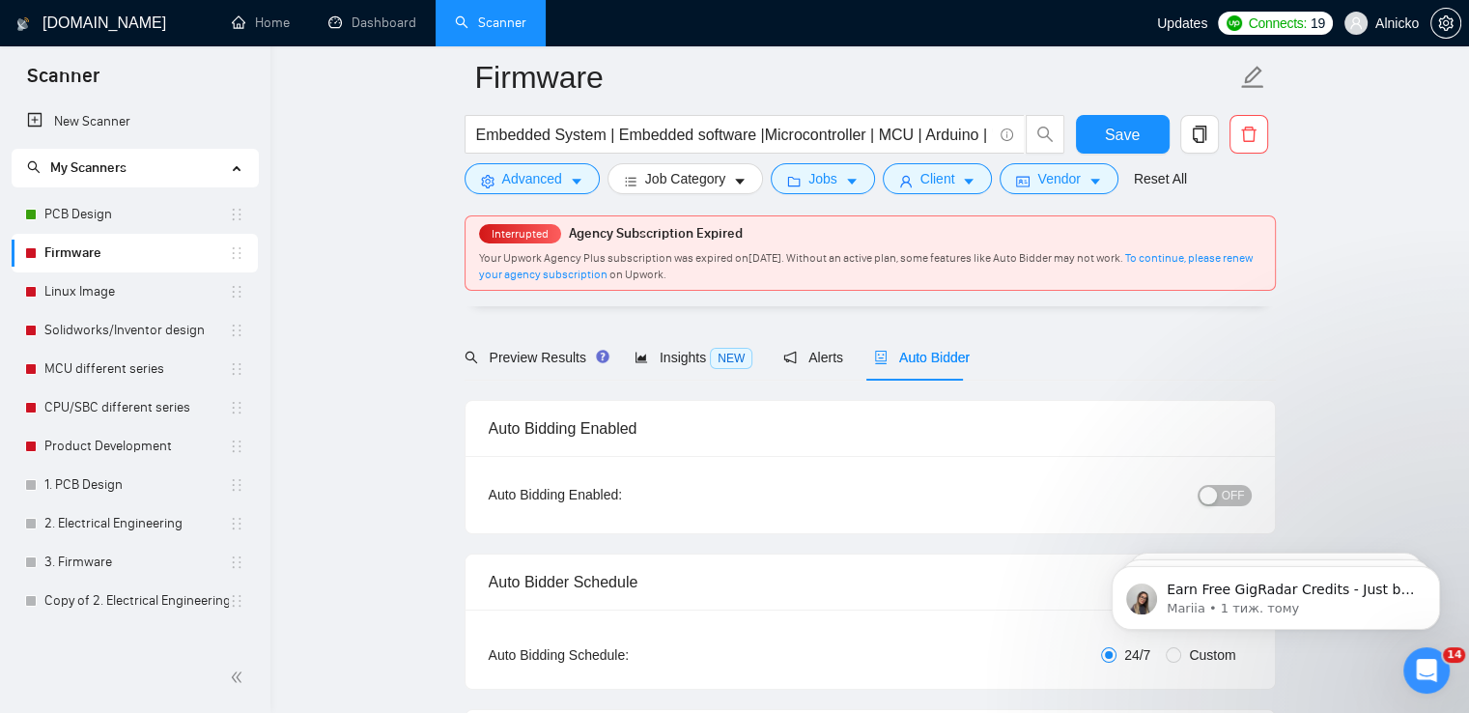
scroll to position [97, 0]
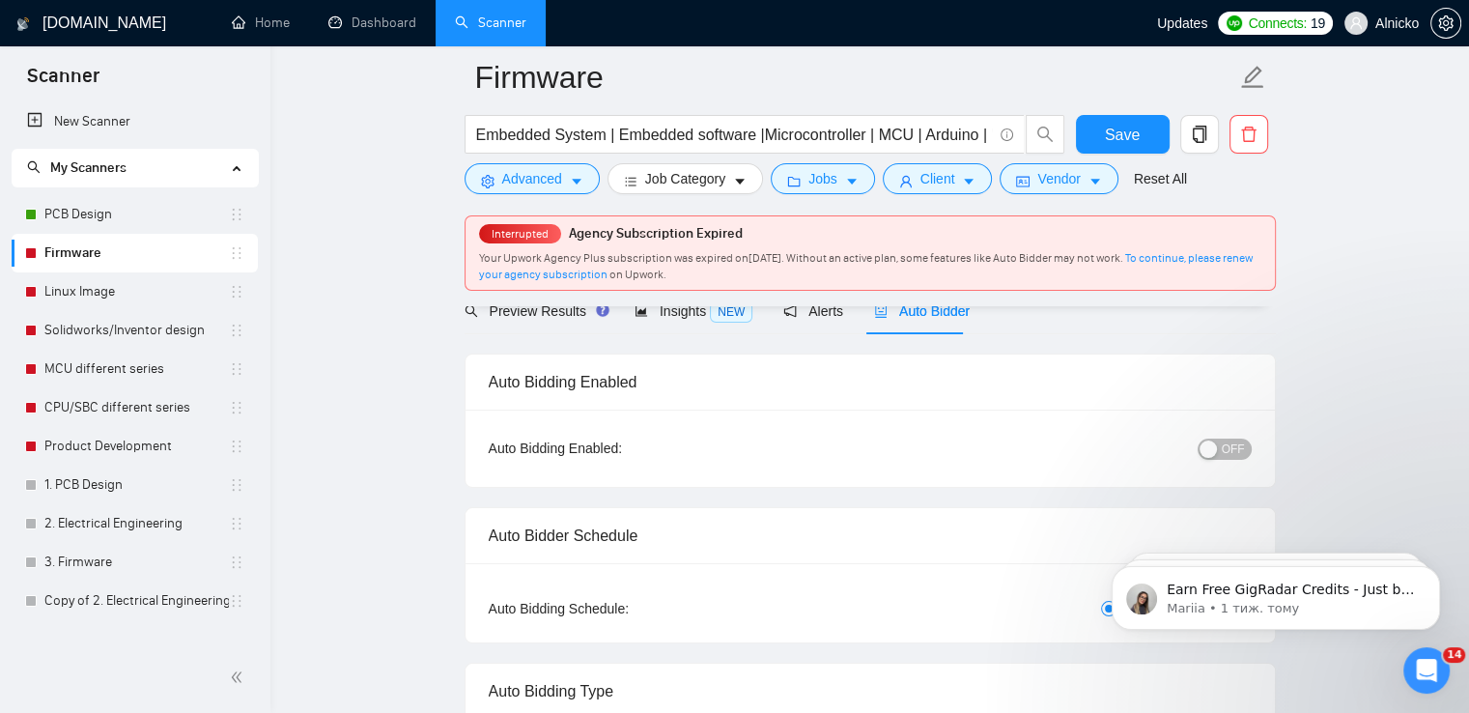
click at [1220, 446] on button "OFF" at bounding box center [1224, 448] width 54 height 21
click at [1111, 129] on span "Save" at bounding box center [1122, 135] width 35 height 24
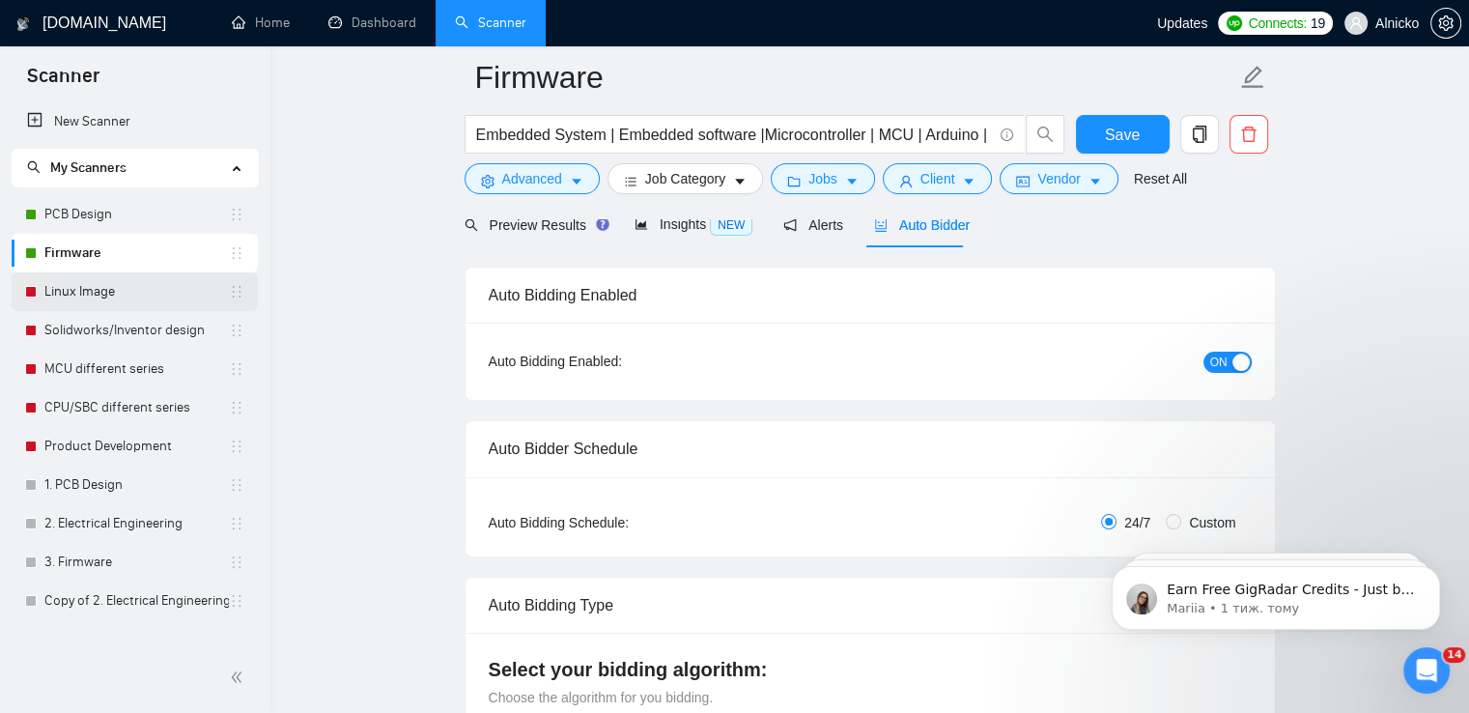
click at [78, 290] on link "Linux Image" at bounding box center [136, 291] width 184 height 39
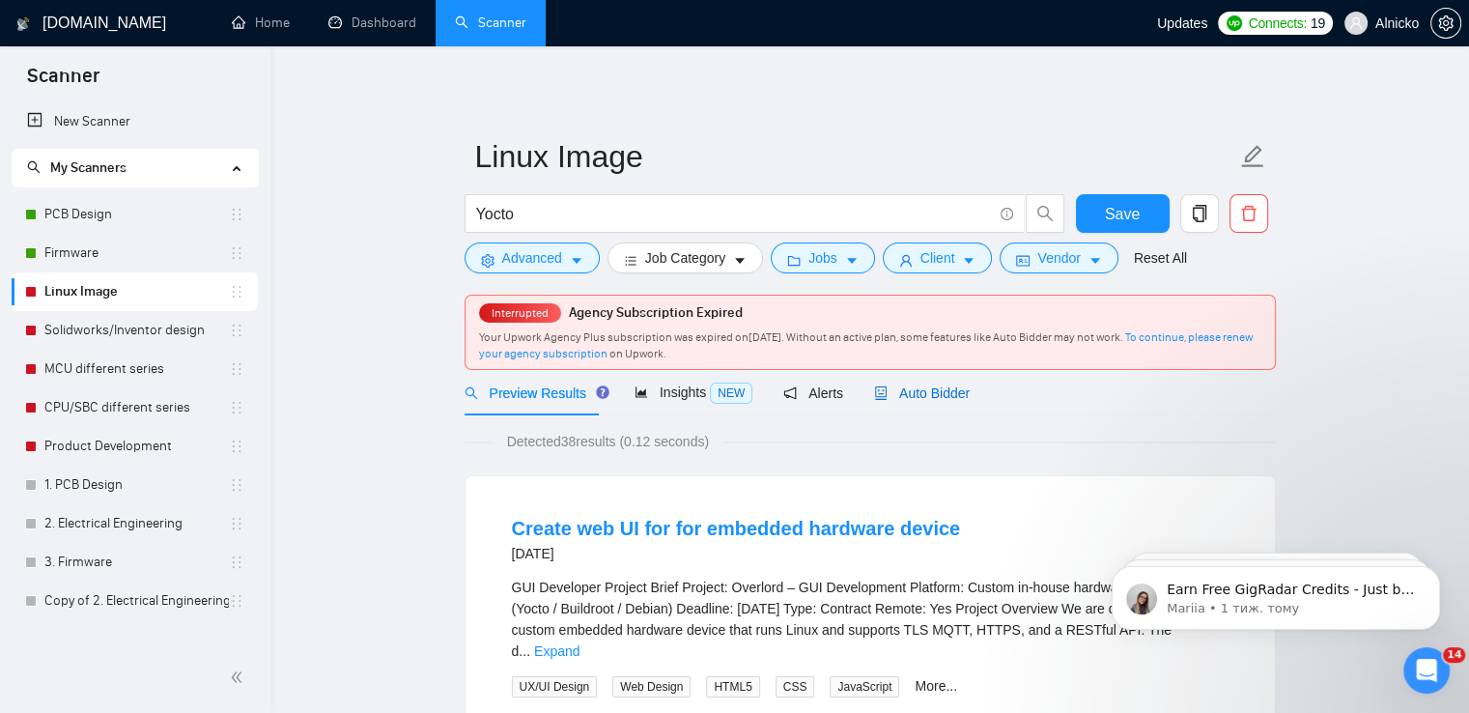
click at [923, 397] on span "Auto Bidder" at bounding box center [922, 392] width 96 height 15
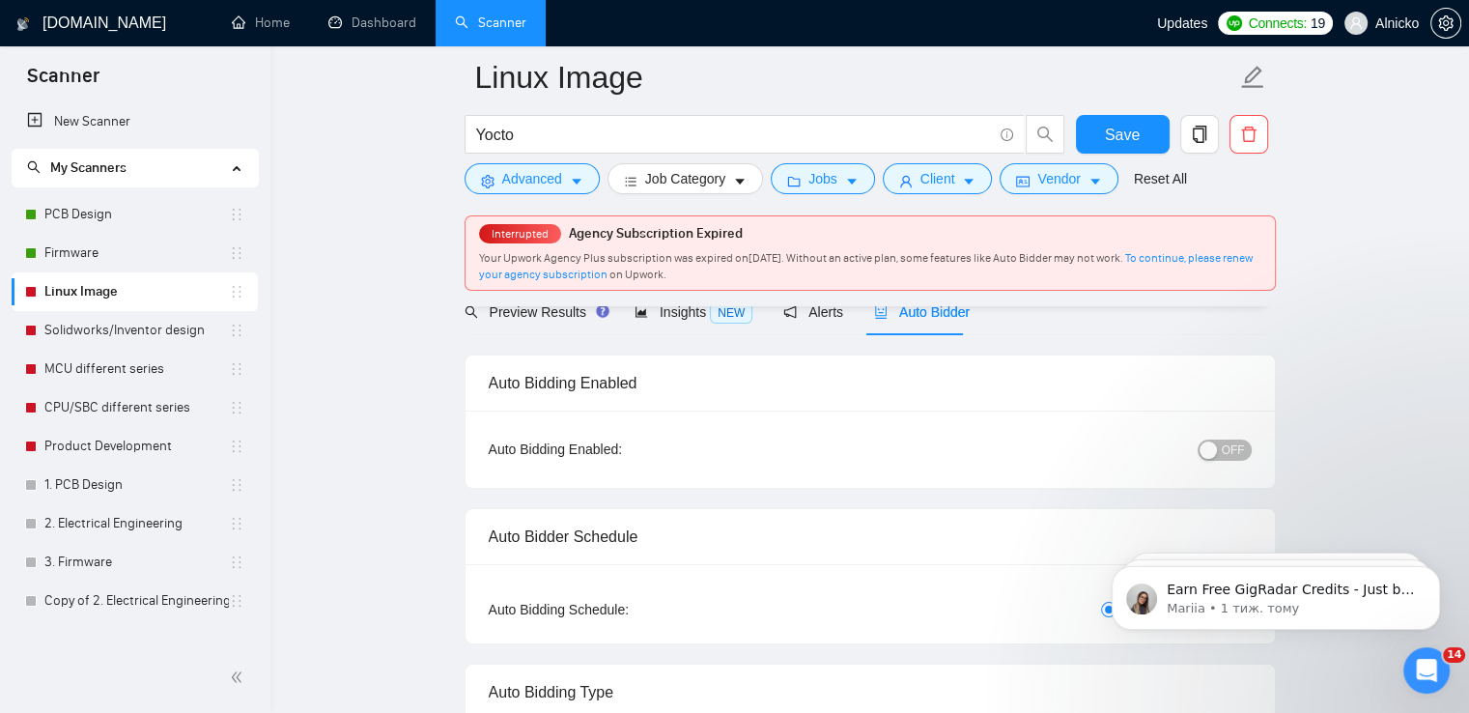
scroll to position [193, 0]
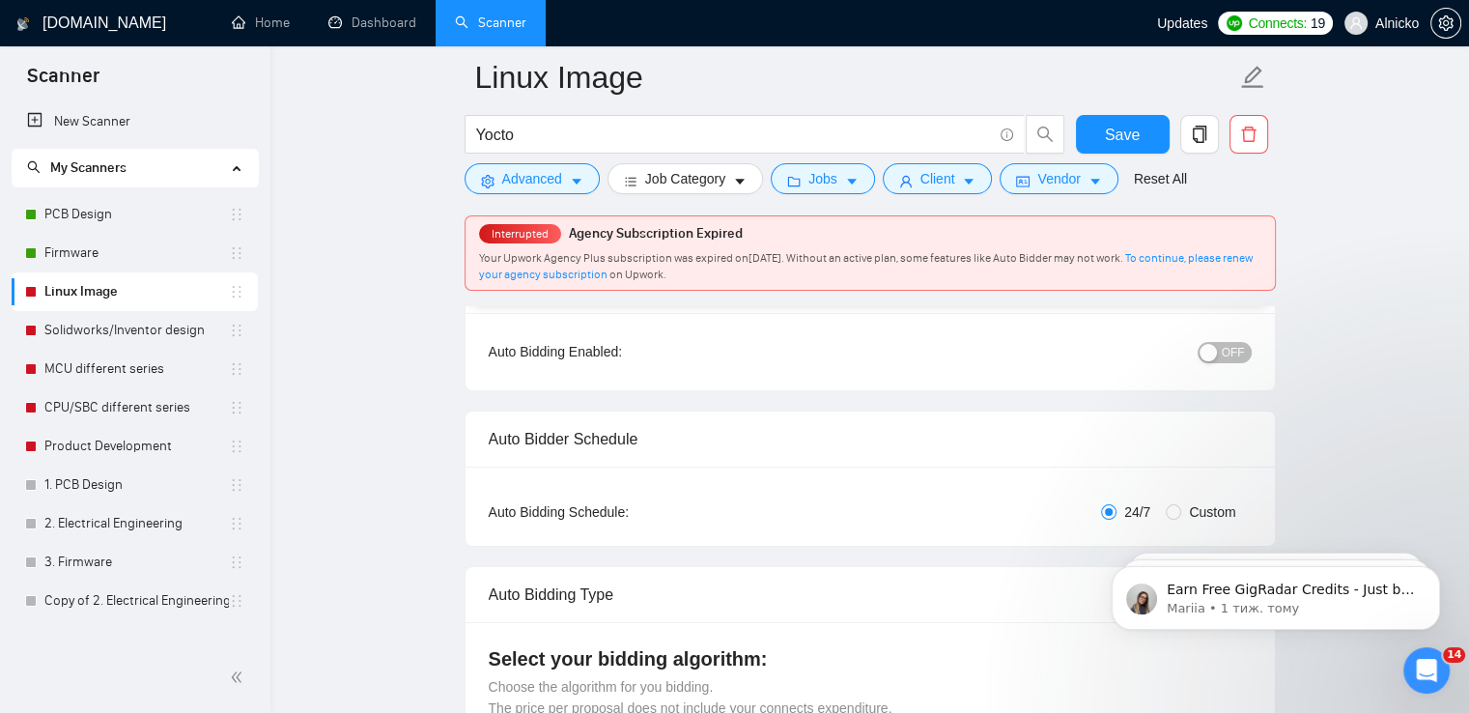
click at [1232, 352] on span "OFF" at bounding box center [1232, 352] width 23 height 21
click at [1135, 138] on button "Save" at bounding box center [1123, 134] width 94 height 39
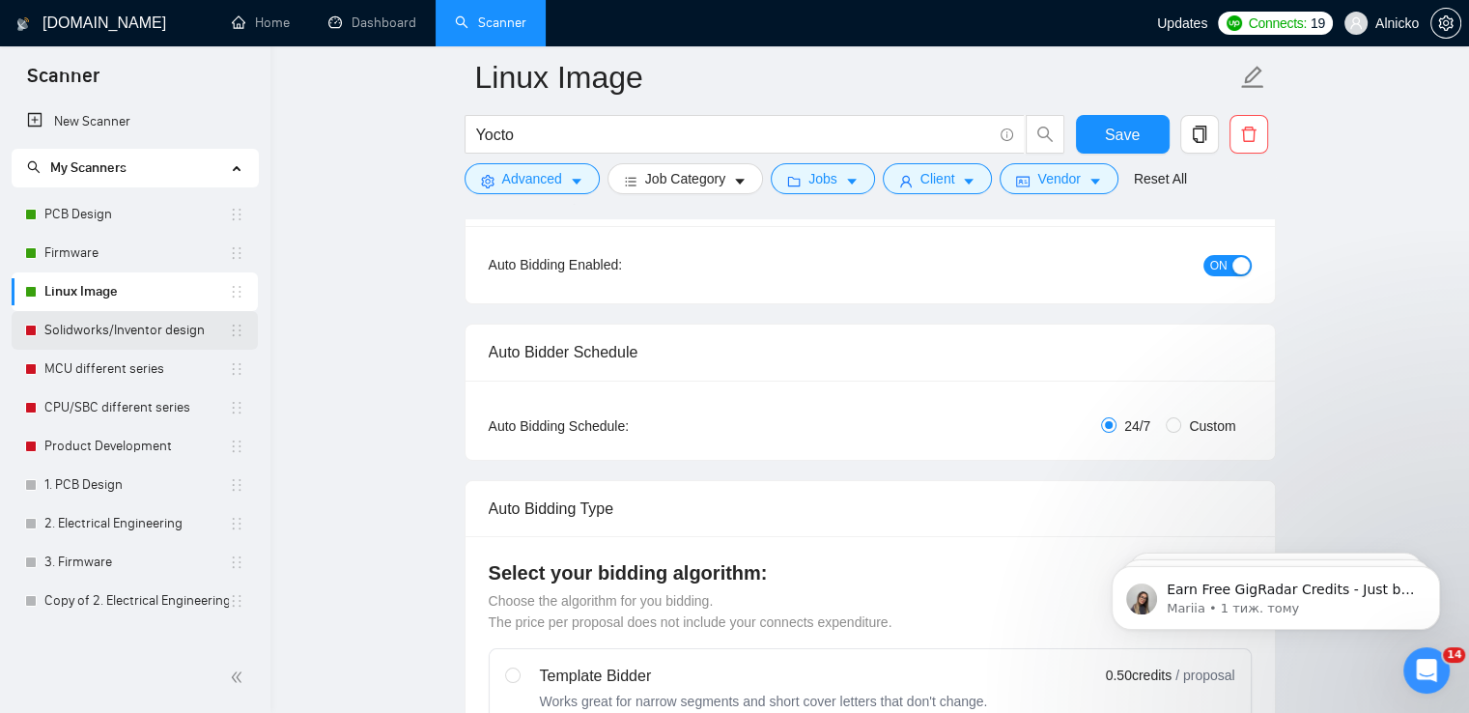
click at [92, 332] on link "Solidworks/Inventor design" at bounding box center [136, 330] width 184 height 39
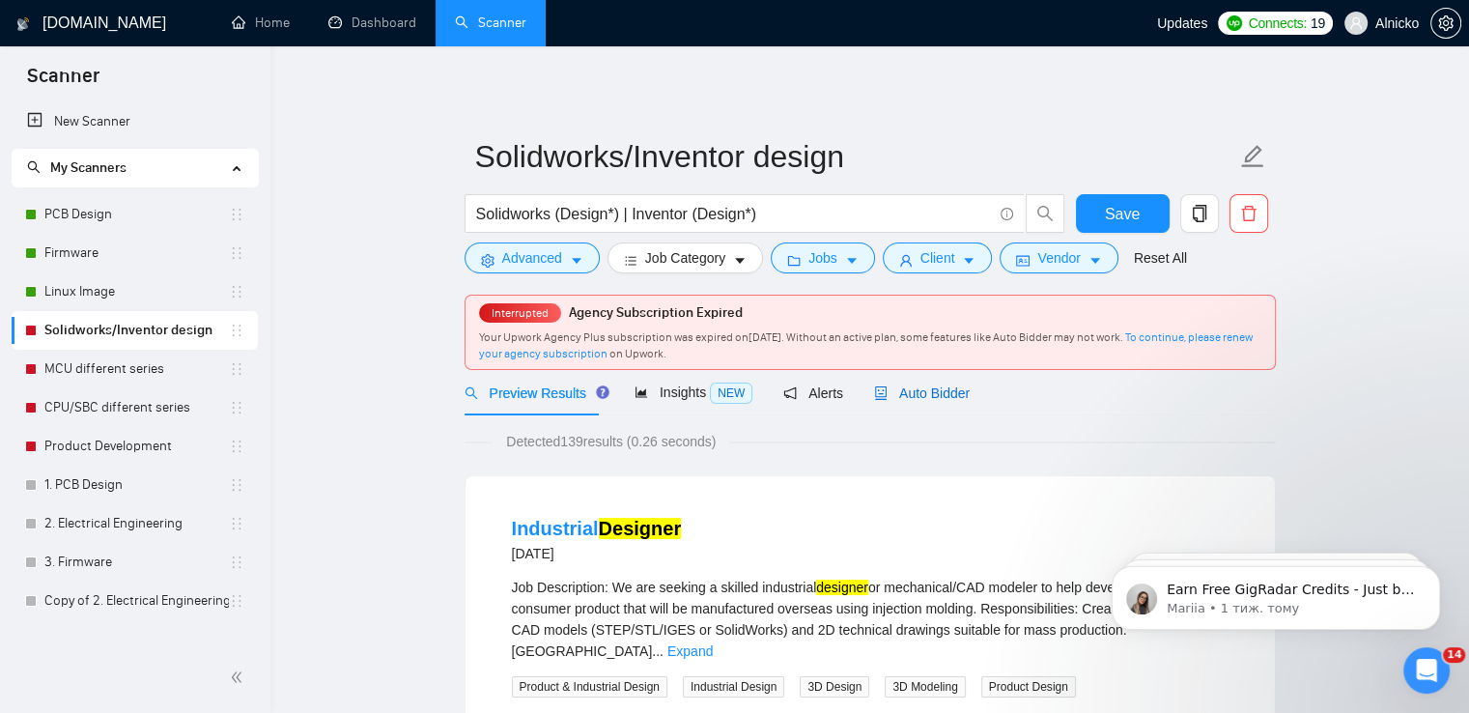
click at [904, 387] on span "Auto Bidder" at bounding box center [922, 392] width 96 height 15
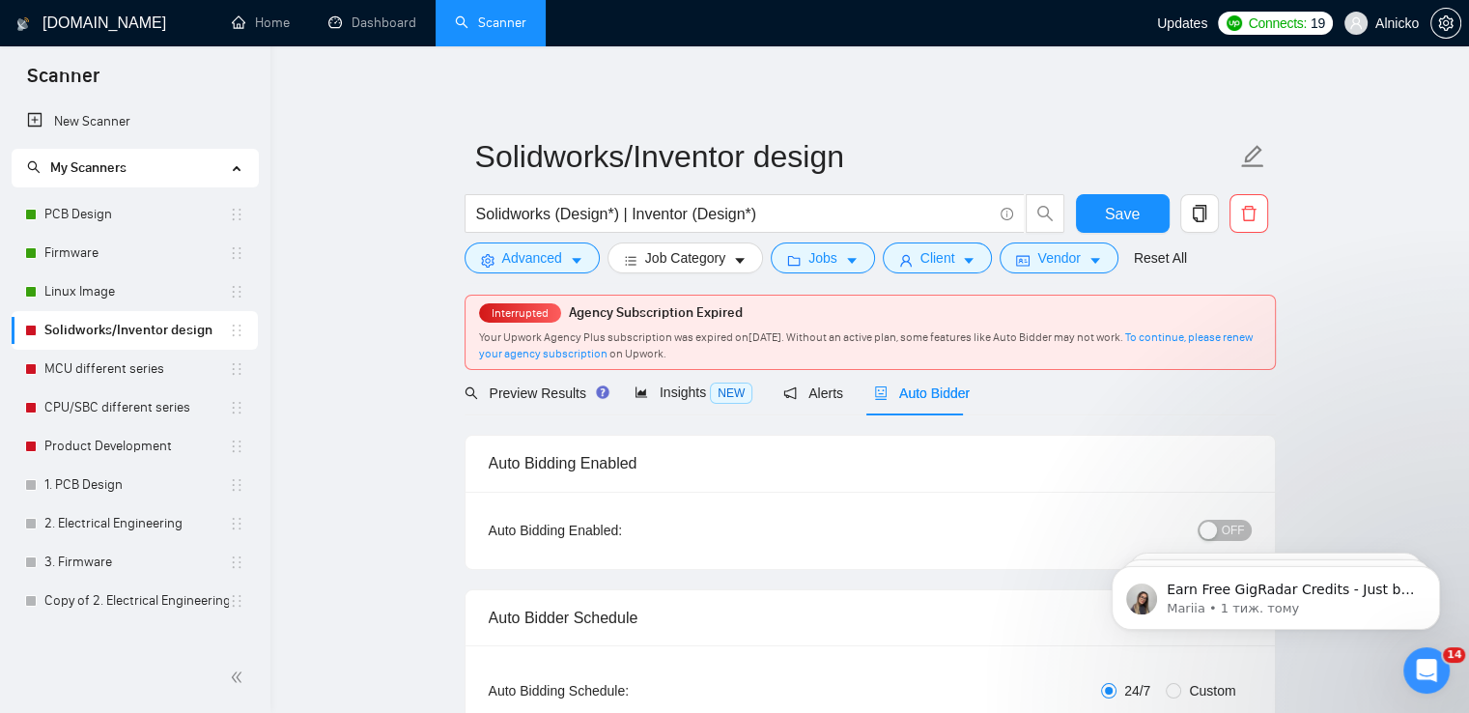
click html "Earn Free GigRadar Credits - Just by Sharing Your Story! 💬 Want more credits fo…"
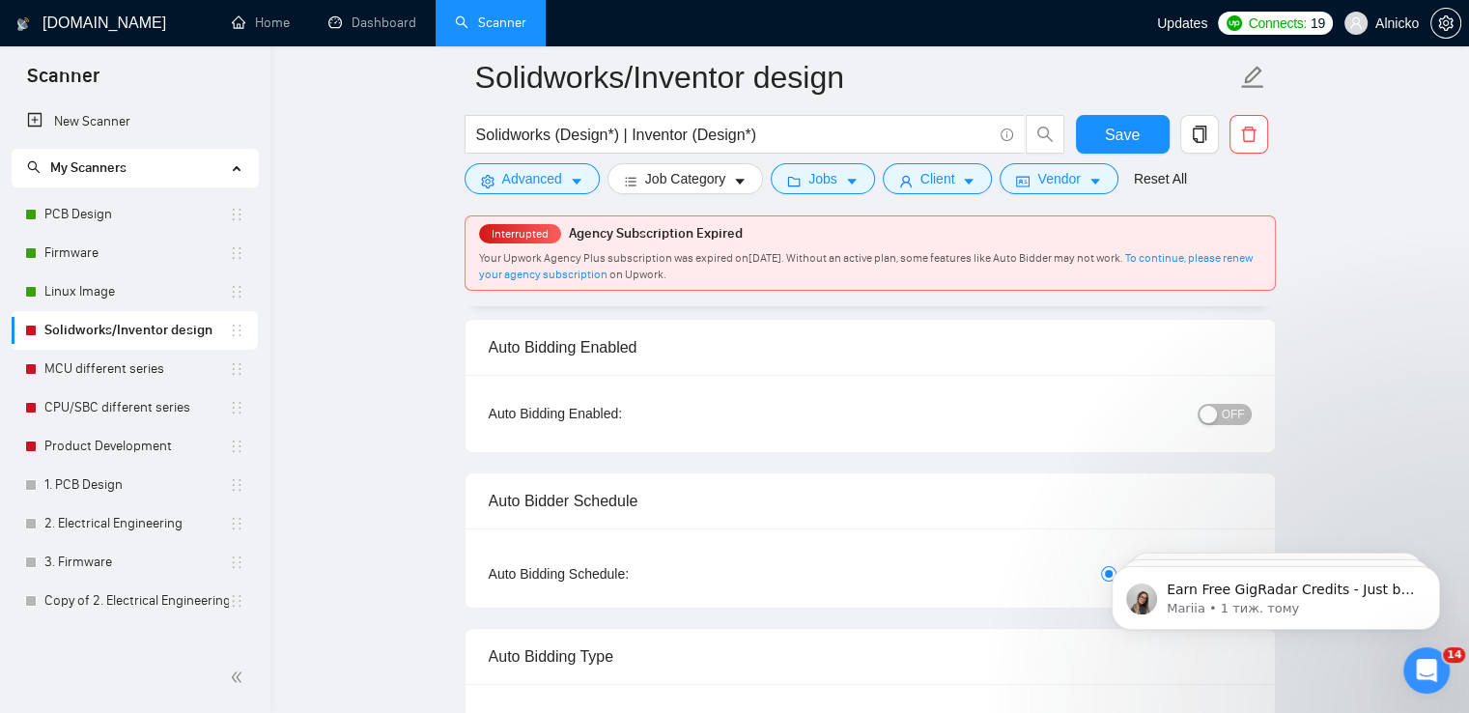
scroll to position [193, 0]
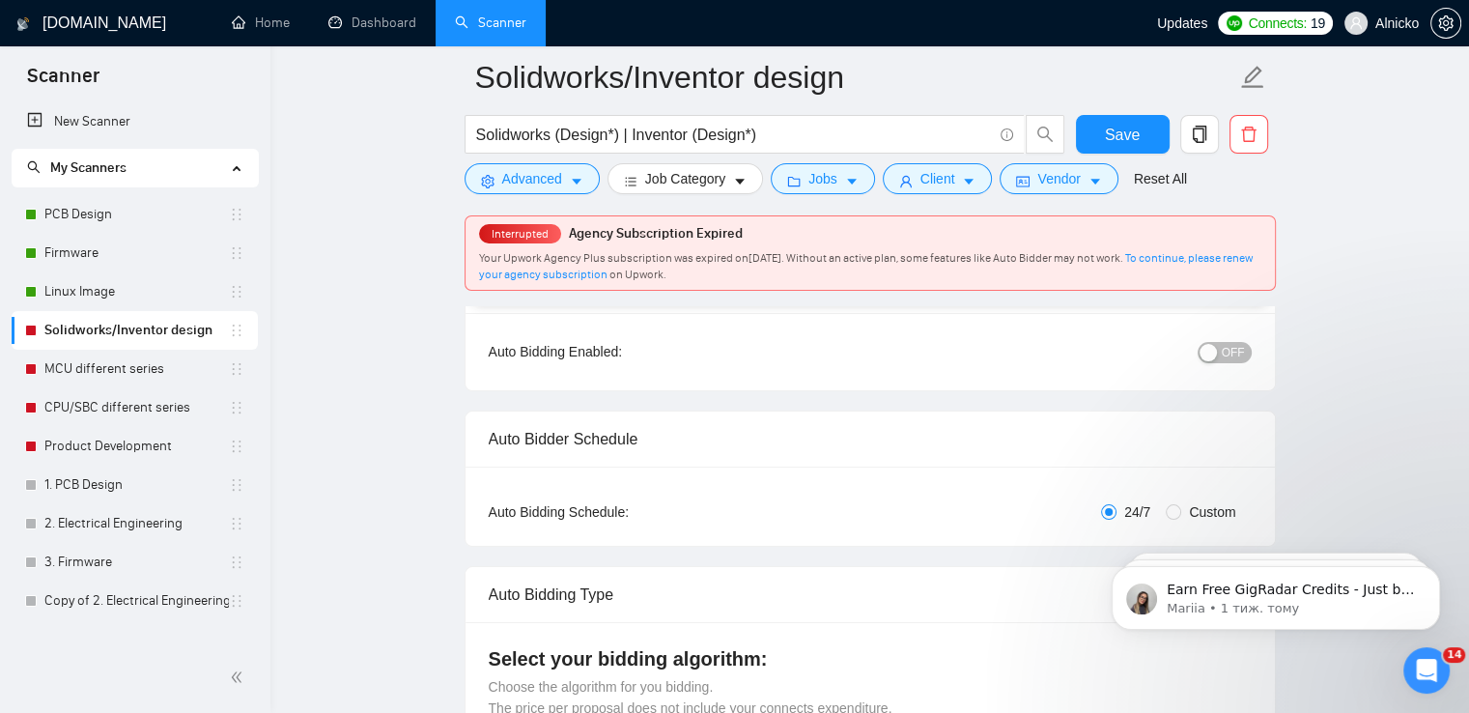
click at [1207, 351] on div "button" at bounding box center [1207, 352] width 17 height 17
click at [1121, 138] on span "Save" at bounding box center [1122, 135] width 35 height 24
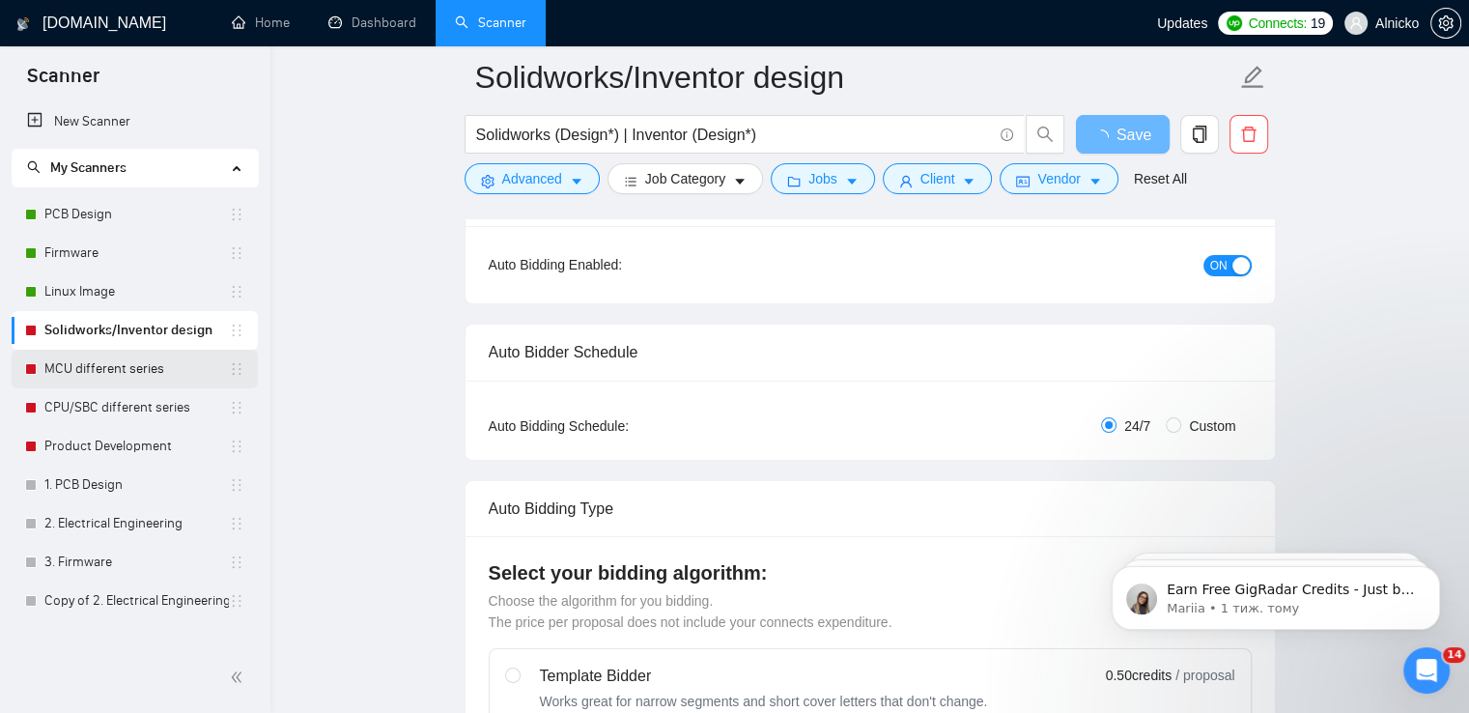
click at [104, 368] on link "MCU different series" at bounding box center [136, 369] width 184 height 39
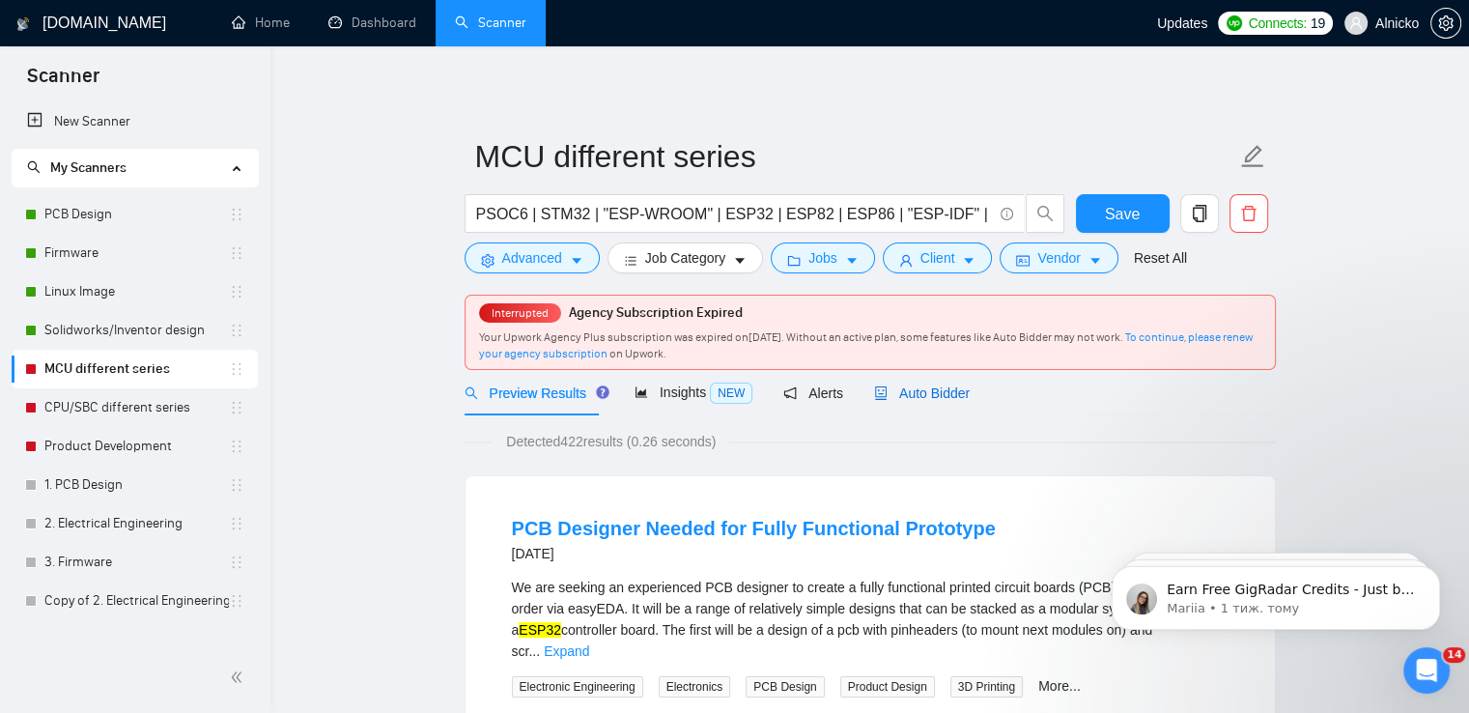
click at [903, 385] on span "Auto Bidder" at bounding box center [922, 392] width 96 height 15
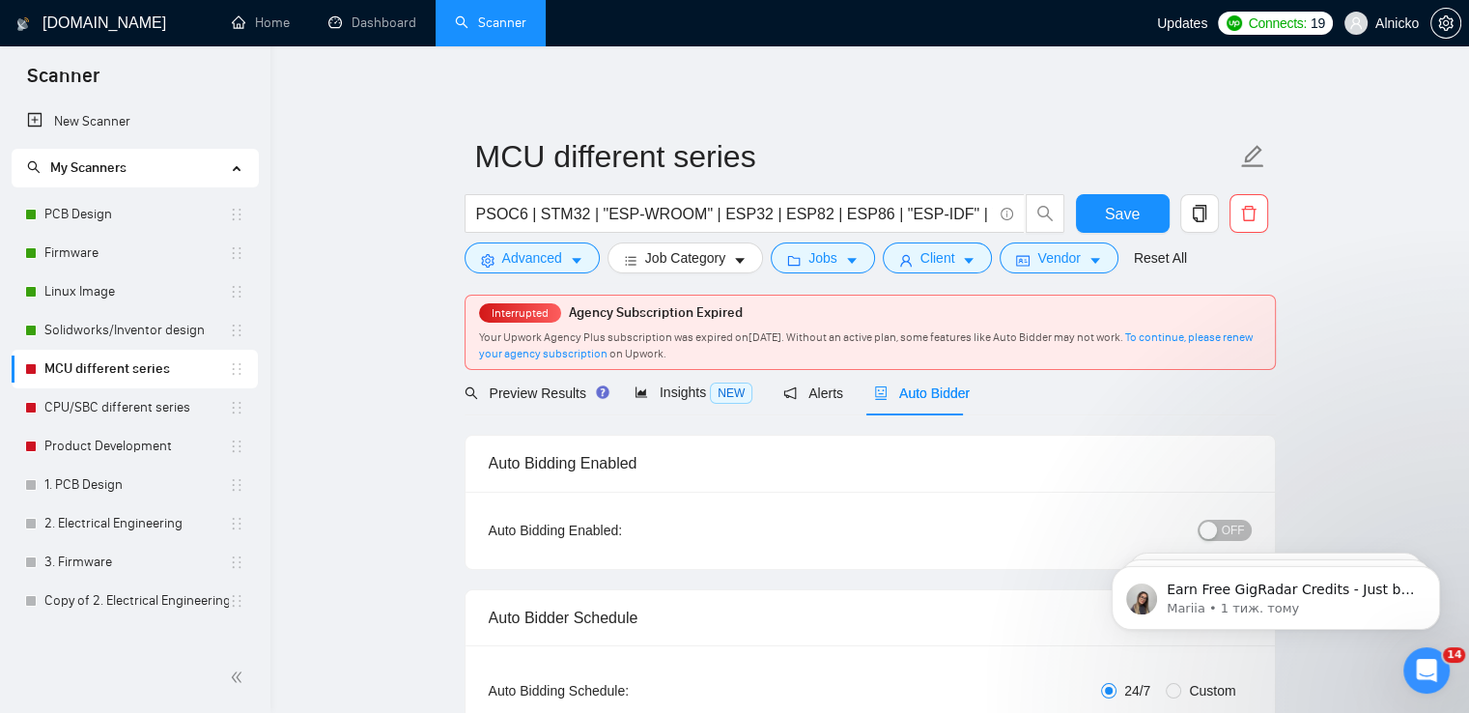
click html "Earn Free GigRadar Credits - Just by Sharing Your Story! 💬 Want more credits fo…"
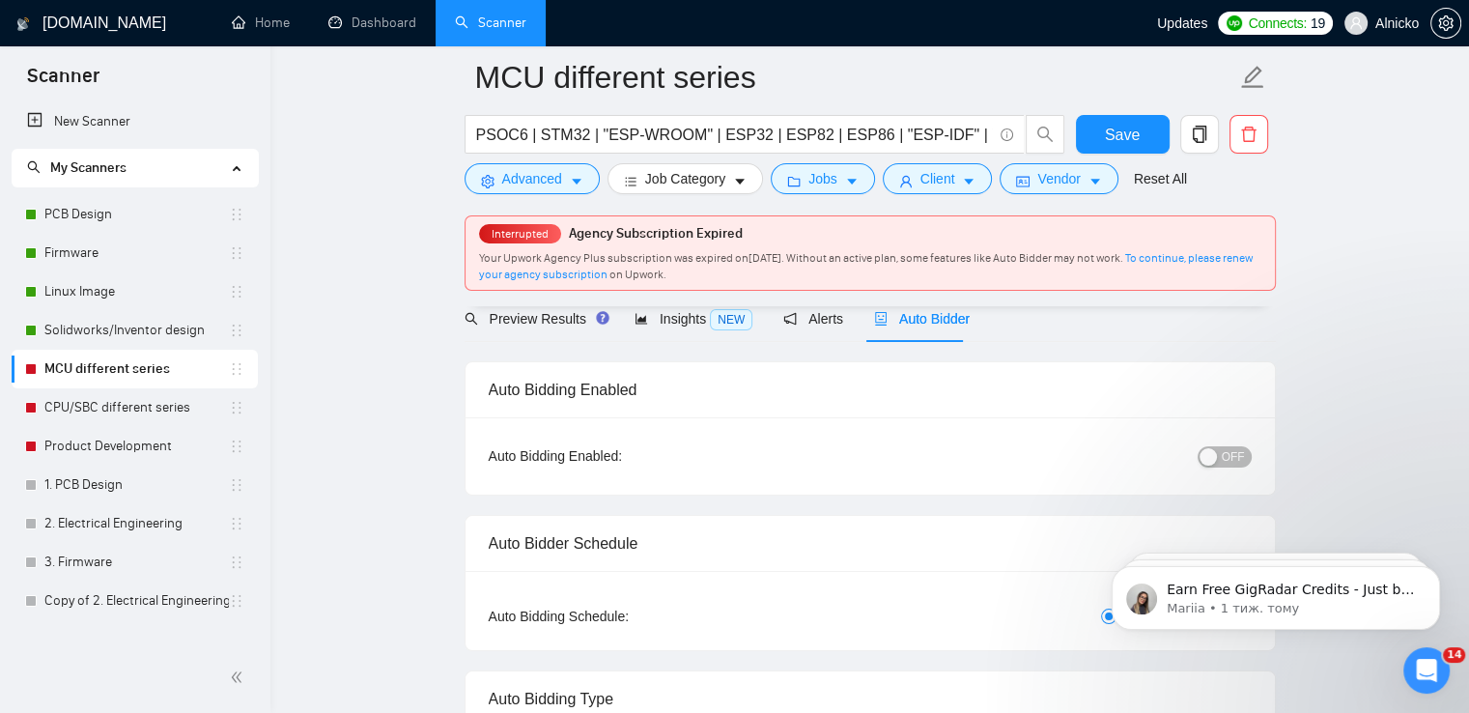
scroll to position [193, 0]
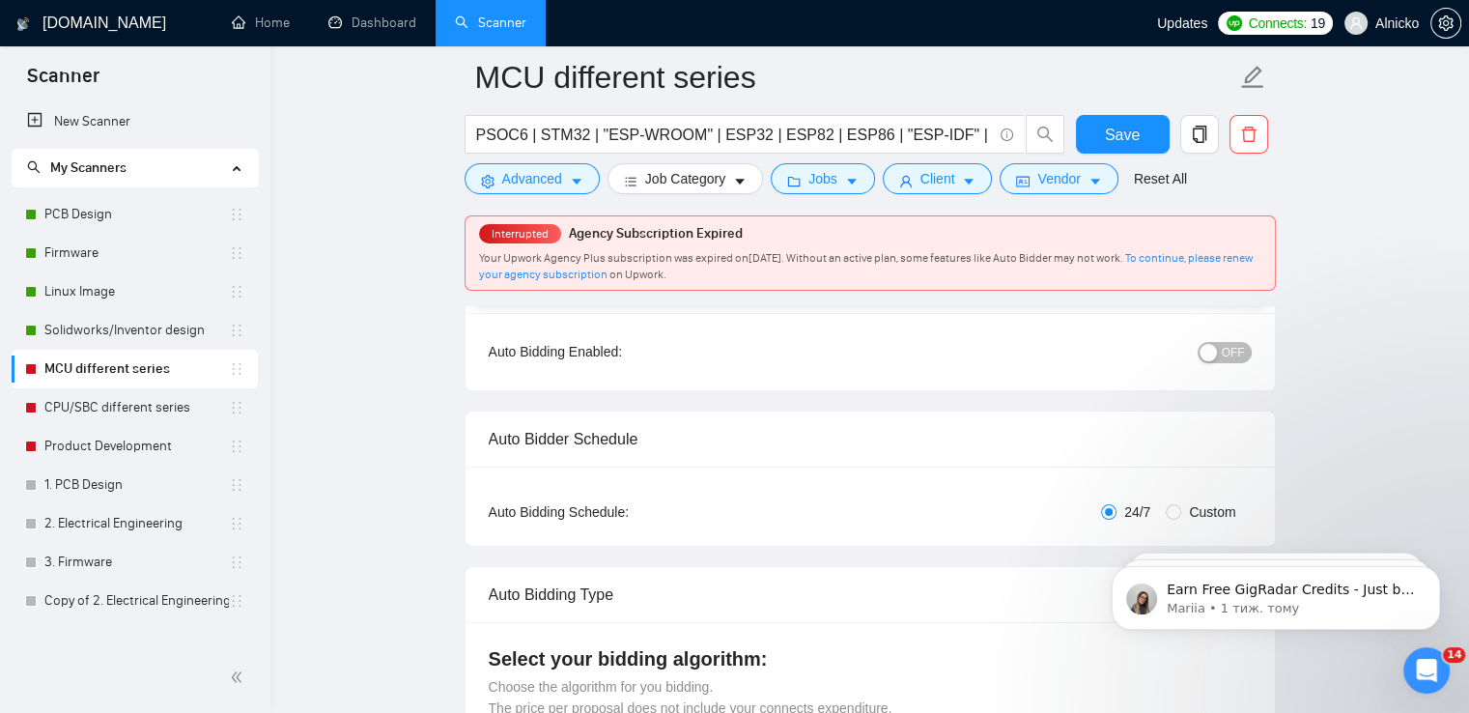
click at [1221, 348] on button "OFF" at bounding box center [1224, 352] width 54 height 21
click at [1131, 126] on span "Save" at bounding box center [1122, 135] width 35 height 24
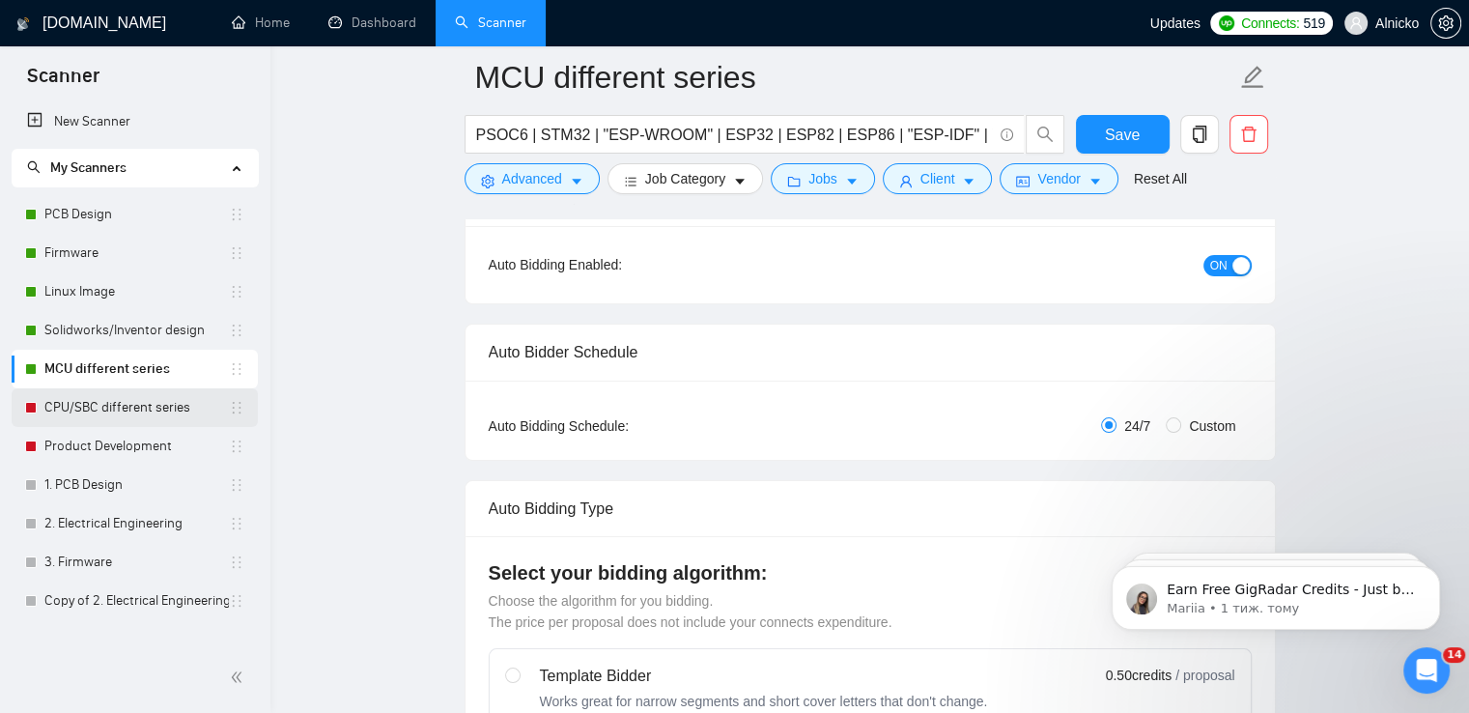
click at [127, 403] on link "CPU/SBC different series" at bounding box center [136, 407] width 184 height 39
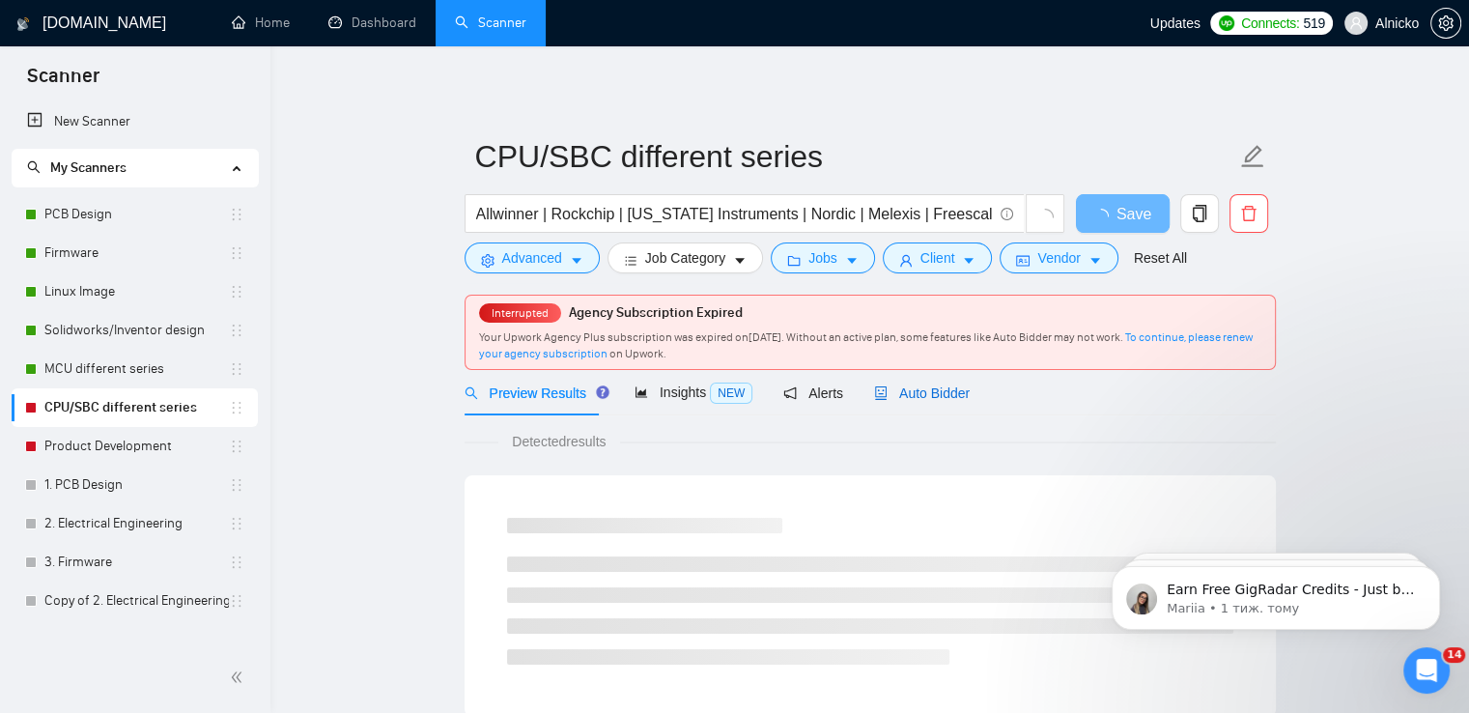
click at [939, 396] on span "Auto Bidder" at bounding box center [922, 392] width 96 height 15
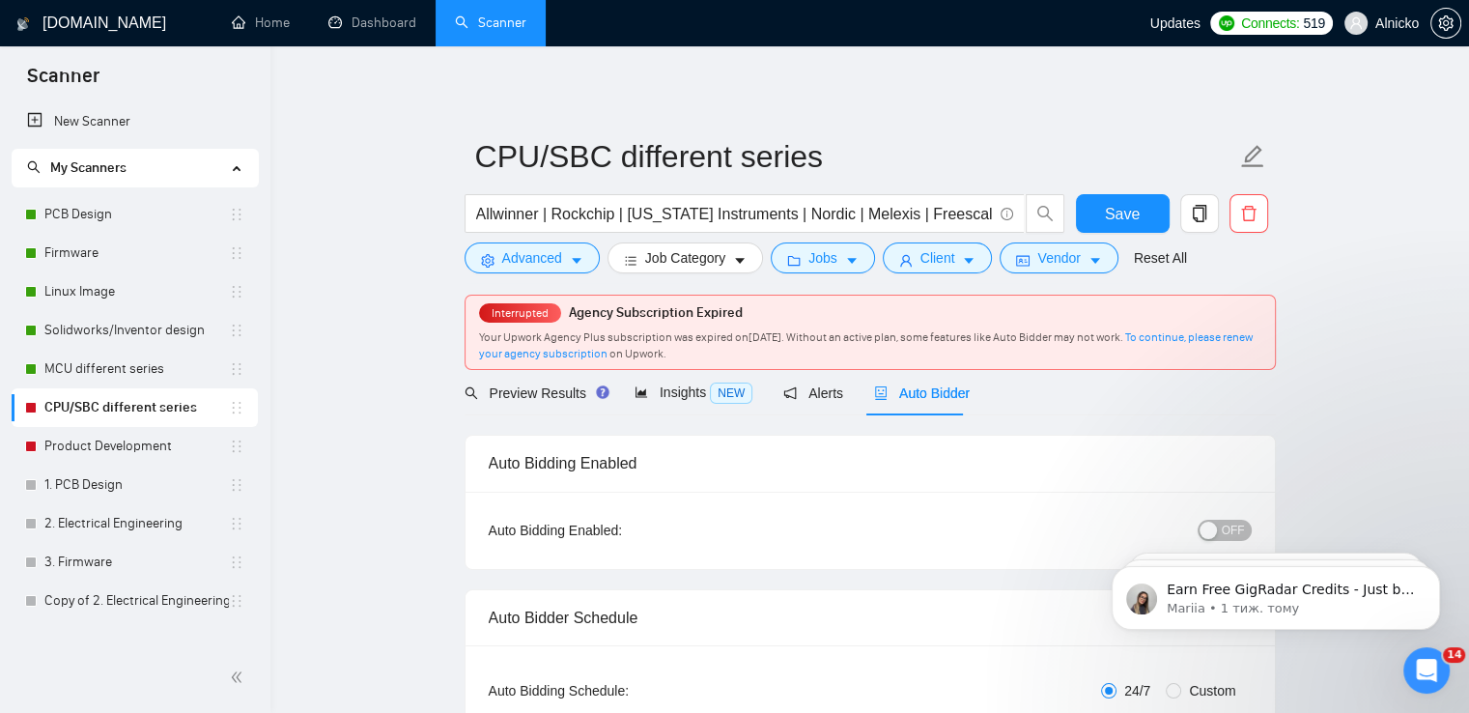
click html "Earn Free GigRadar Credits - Just by Sharing Your Story! 💬 Want more credits fo…"
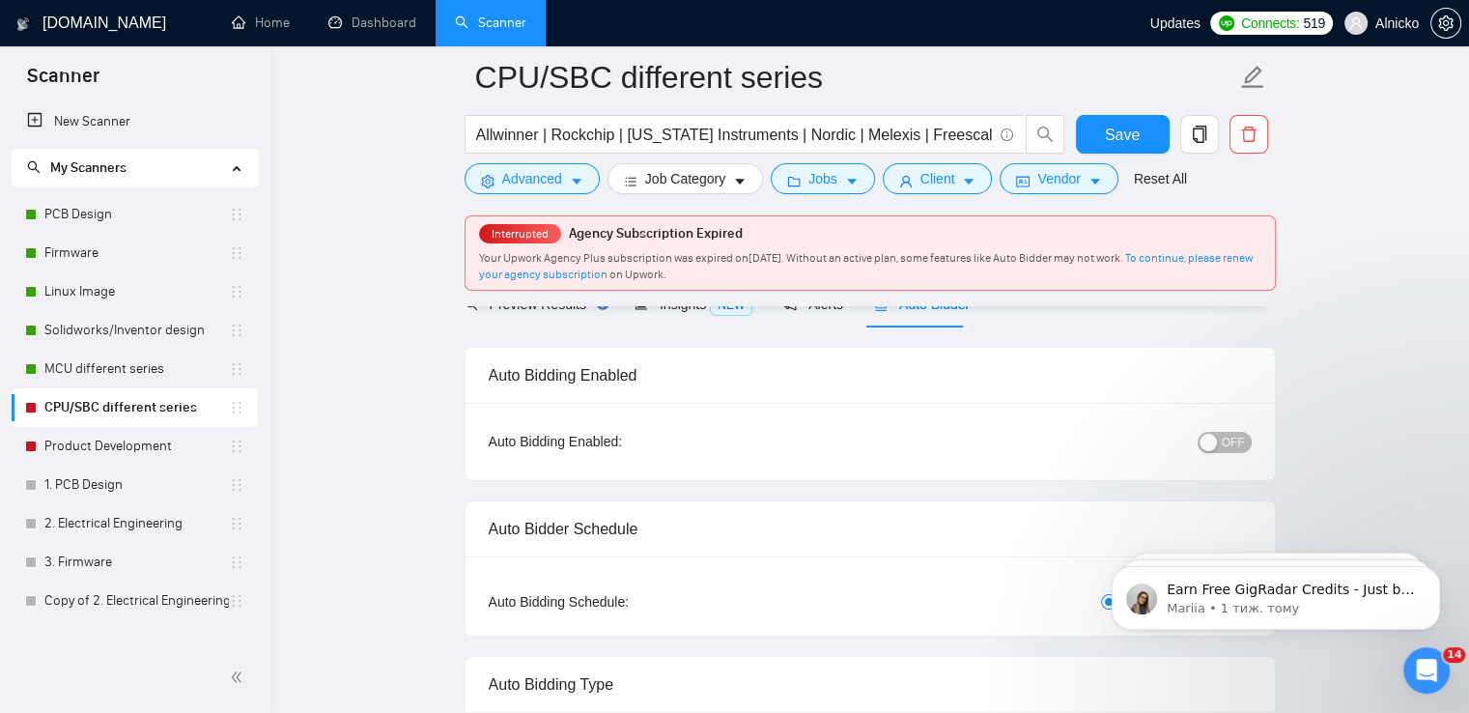
scroll to position [193, 0]
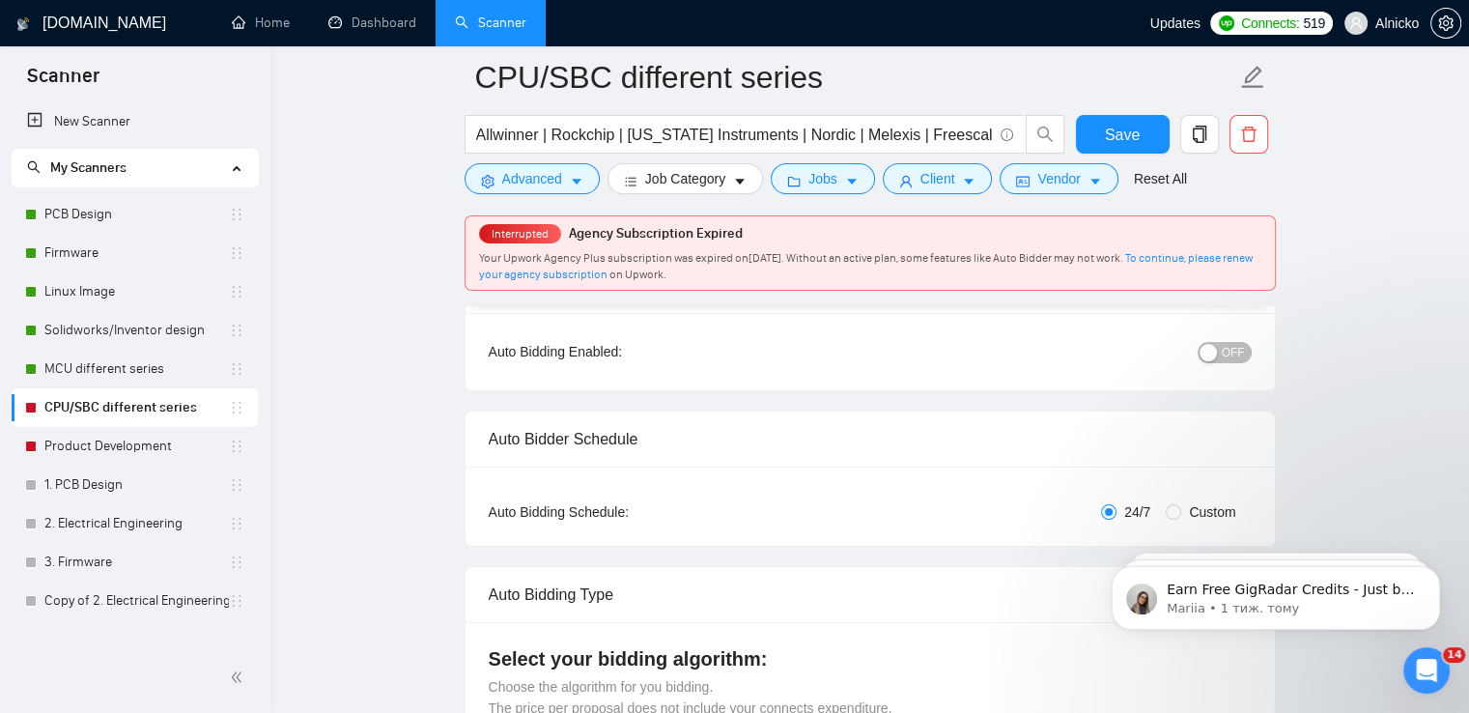
click at [1213, 351] on div "button" at bounding box center [1207, 352] width 17 height 17
click at [1138, 144] on button "Save" at bounding box center [1123, 134] width 94 height 39
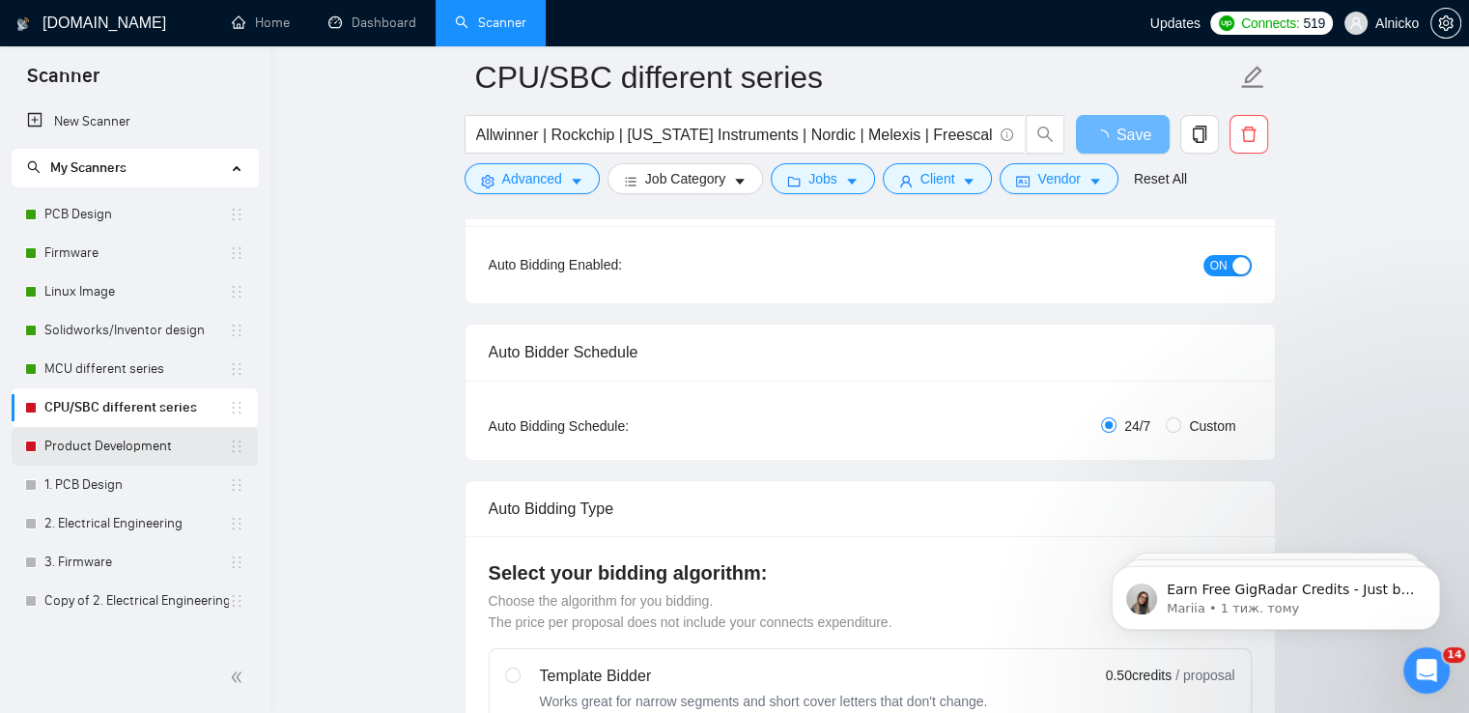
click at [67, 453] on link "Product Development" at bounding box center [136, 446] width 184 height 39
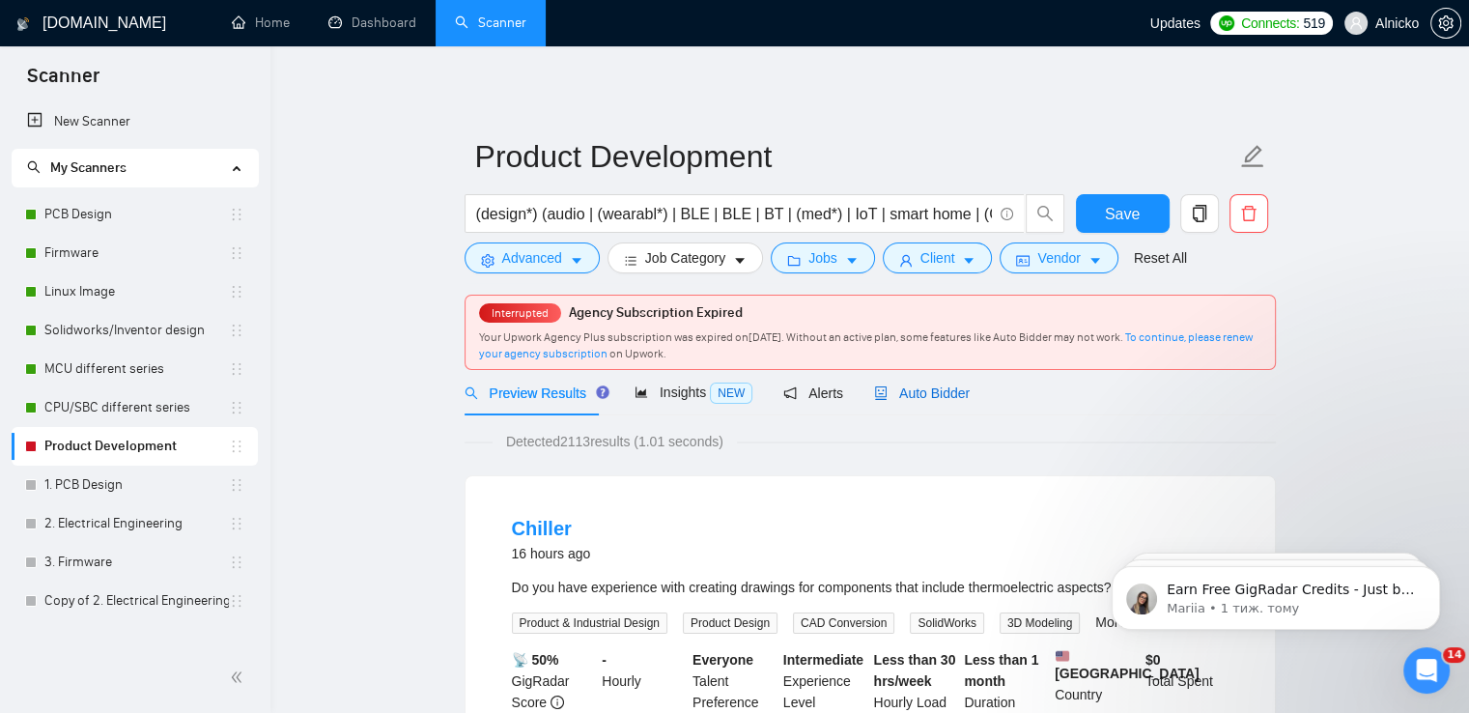
click at [931, 395] on span "Auto Bidder" at bounding box center [922, 392] width 96 height 15
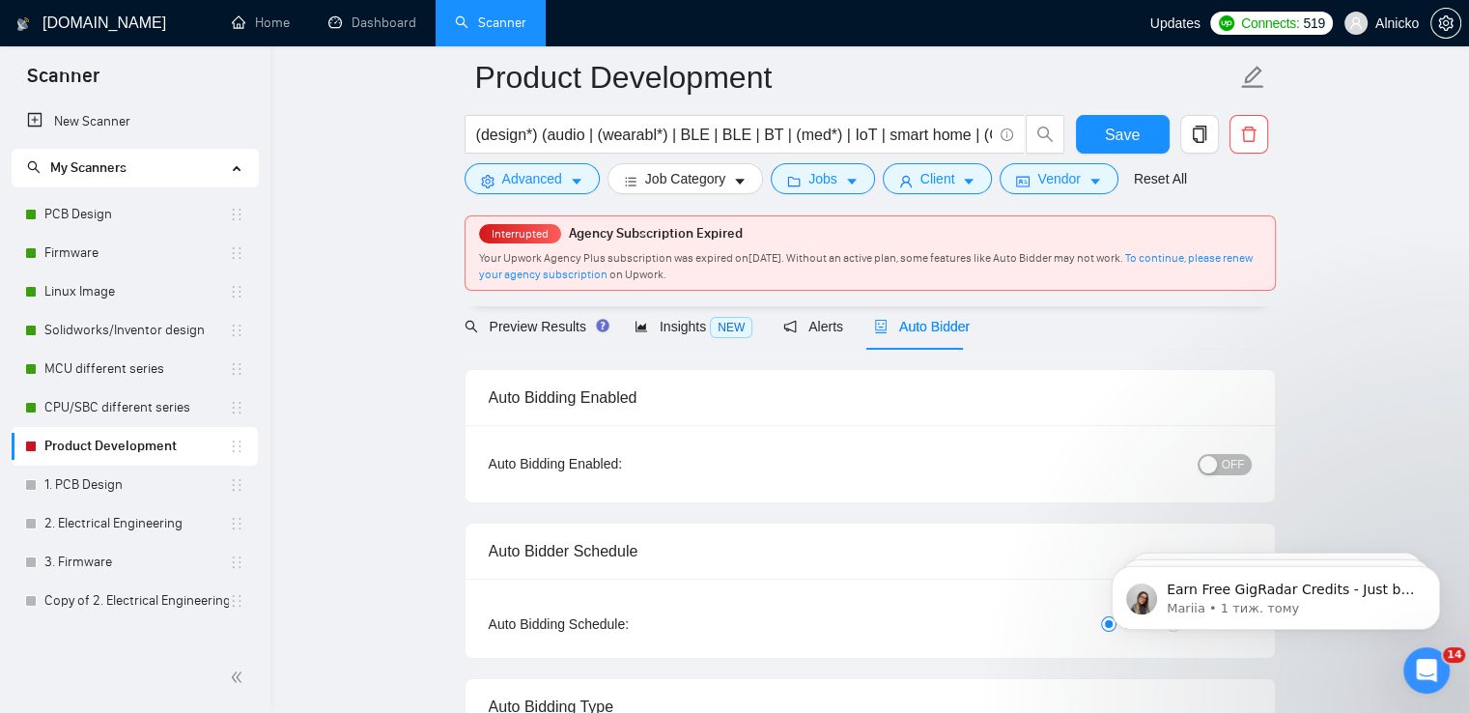
scroll to position [97, 0]
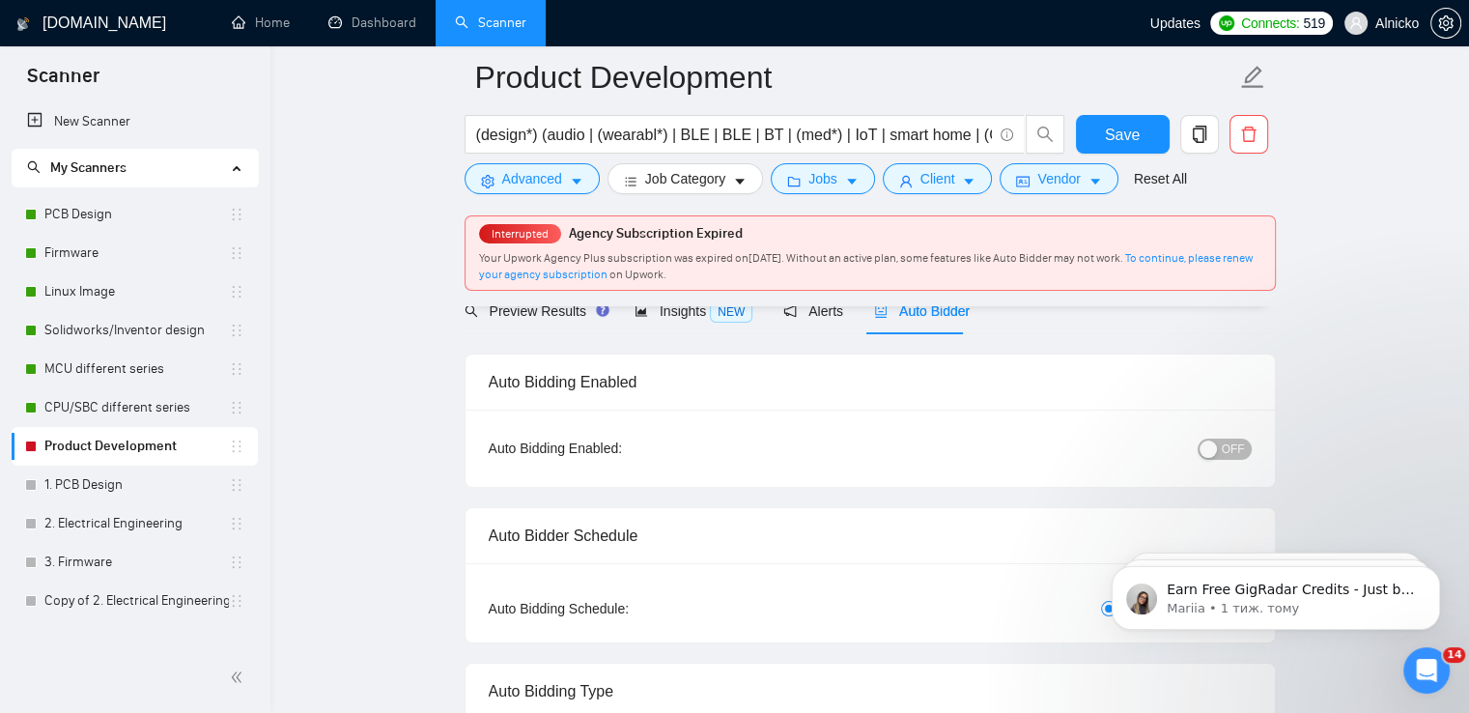
click at [1212, 447] on div "button" at bounding box center [1207, 448] width 17 height 17
click at [1110, 123] on span "Save" at bounding box center [1122, 135] width 35 height 24
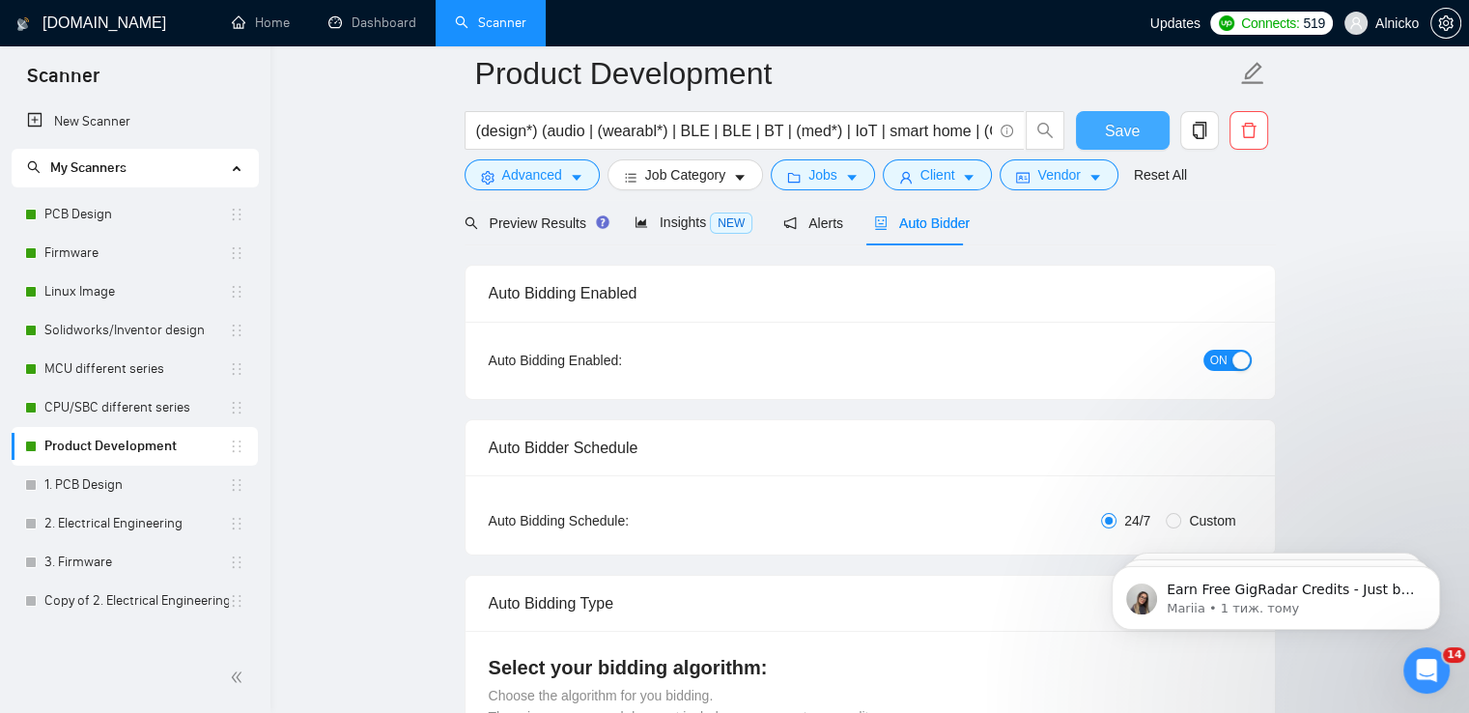
scroll to position [0, 0]
